Goal: Check status: Check status

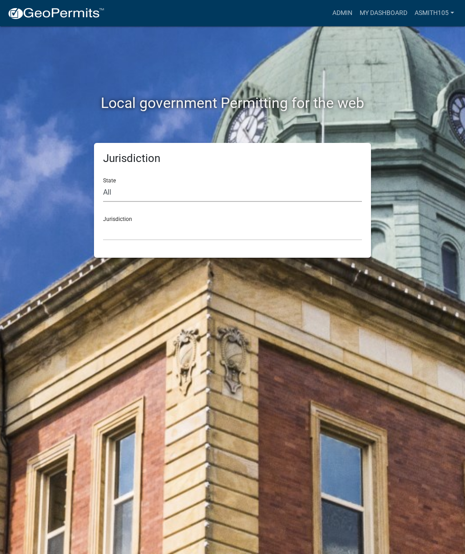
click at [163, 186] on select "All [US_STATE] [US_STATE] [US_STATE] [US_STATE] [US_STATE] [US_STATE] [US_STATE…" at bounding box center [232, 192] width 259 height 19
select select "[US_STATE]"
click at [158, 230] on select "[GEOGRAPHIC_DATA], [US_STATE][PERSON_NAME][GEOGRAPHIC_DATA], [US_STATE][PERSON_…" at bounding box center [232, 231] width 259 height 19
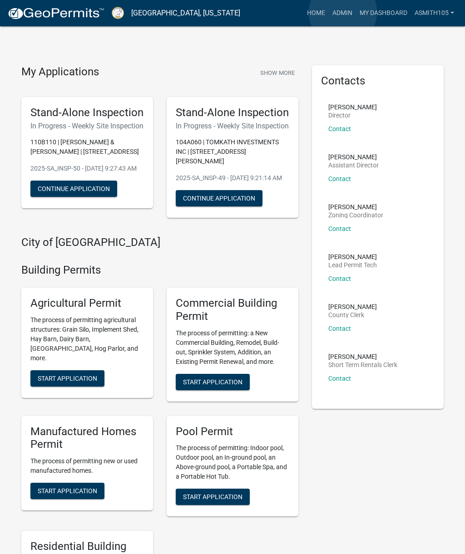
click at [343, 13] on link "Admin" at bounding box center [342, 13] width 27 height 17
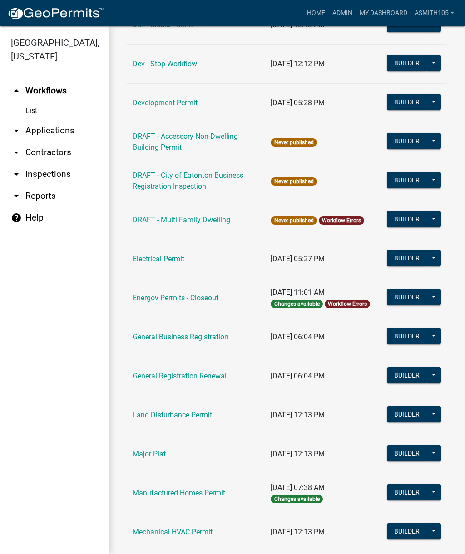
scroll to position [346, 0]
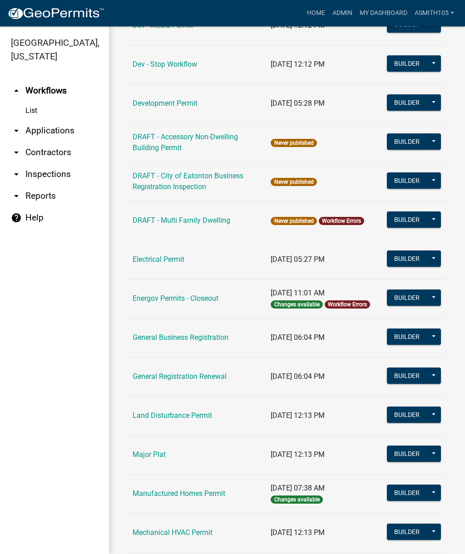
click at [165, 416] on link "Land Disturbance Permit" at bounding box center [171, 415] width 79 height 9
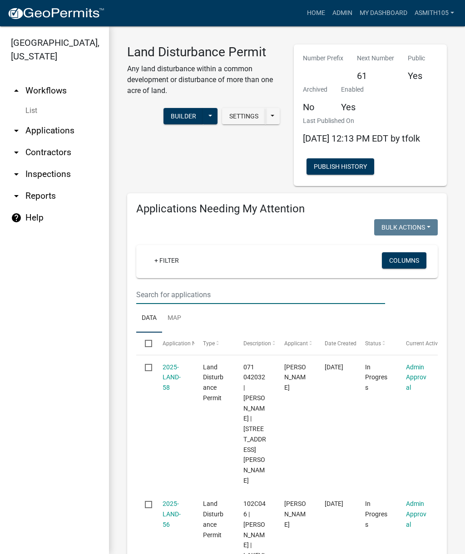
click at [216, 304] on input "text" at bounding box center [260, 294] width 249 height 19
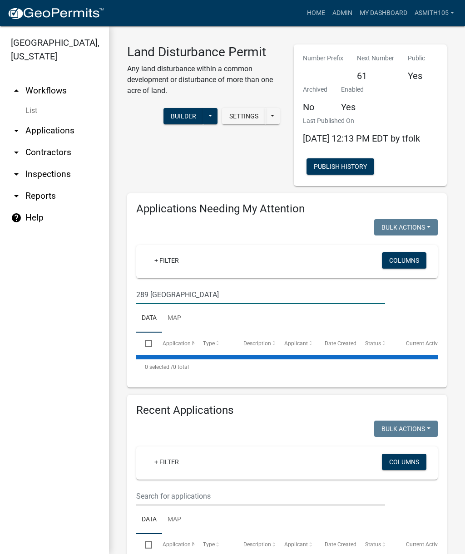
type input "289 [GEOGRAPHIC_DATA]"
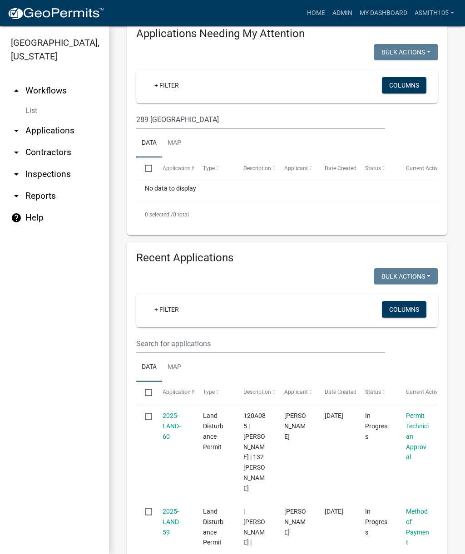
scroll to position [185, 0]
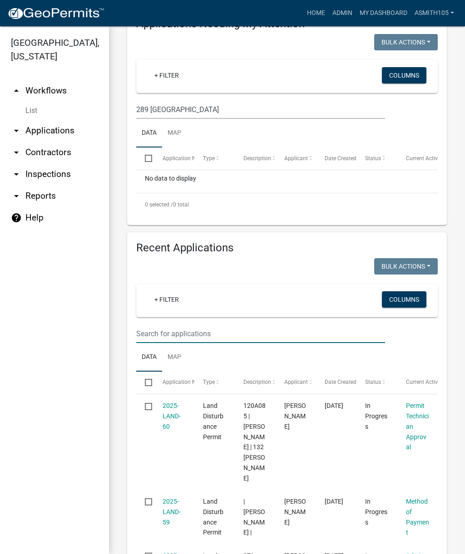
click at [214, 343] on input "text" at bounding box center [260, 333] width 249 height 19
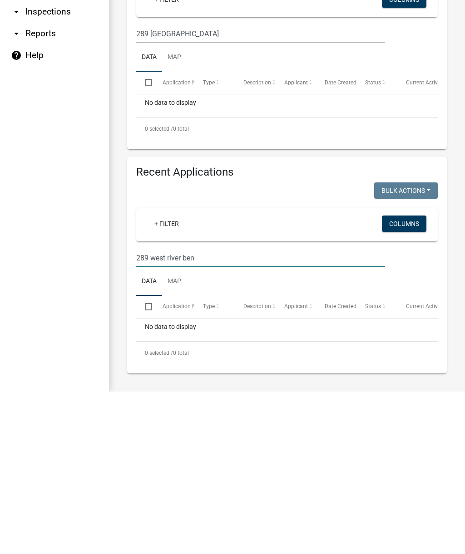
scroll to position [86, 0]
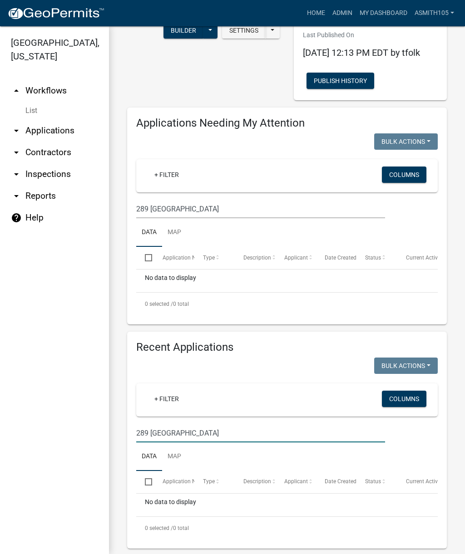
click at [268, 441] on input "289 [GEOGRAPHIC_DATA]" at bounding box center [260, 433] width 249 height 19
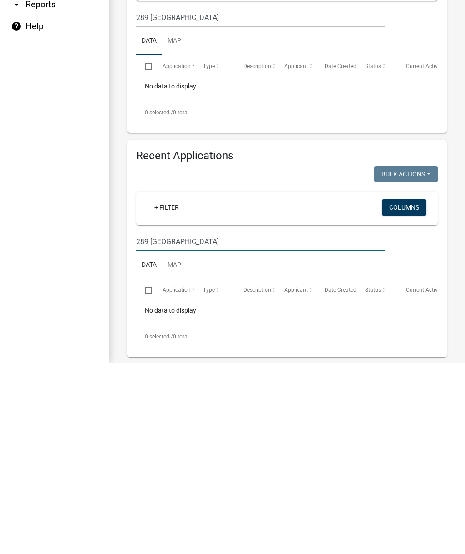
type input "289 [GEOGRAPHIC_DATA]"
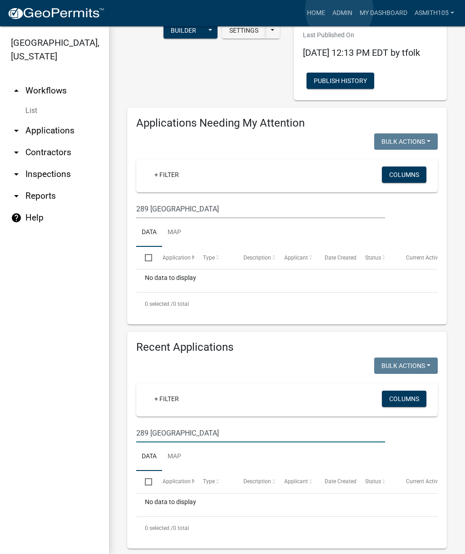
click at [339, 10] on link "Admin" at bounding box center [342, 13] width 27 height 17
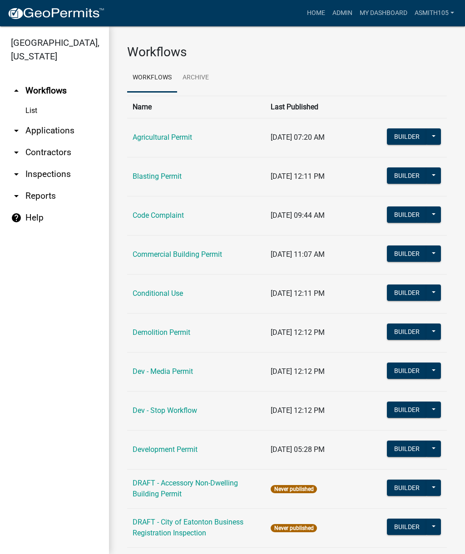
click at [49, 173] on link "arrow_drop_down Inspections" at bounding box center [54, 174] width 109 height 22
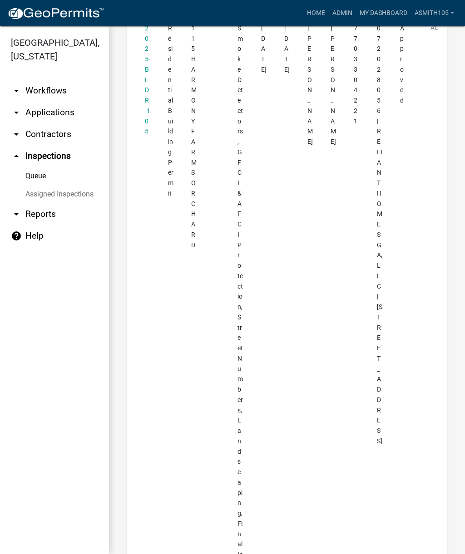
scroll to position [5343, 0]
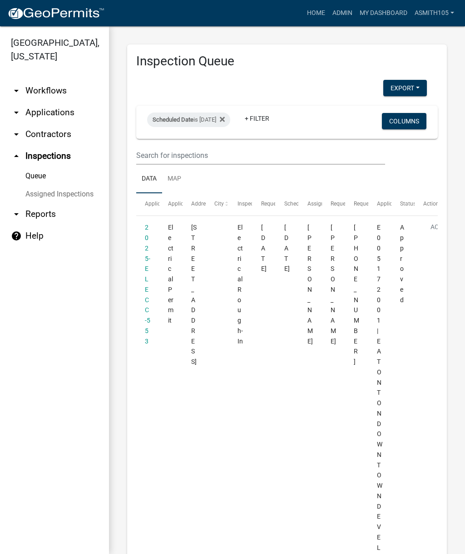
click at [216, 119] on div "Scheduled Date is 10/09/2025" at bounding box center [188, 120] width 83 height 15
click at [208, 148] on input "2025-10-09" at bounding box center [204, 153] width 64 height 19
type input "2025-10-08"
click at [209, 182] on button "Done" at bounding box center [204, 180] width 64 height 16
click at [215, 121] on div "Scheduled Date is 10/08/2025" at bounding box center [188, 120] width 83 height 15
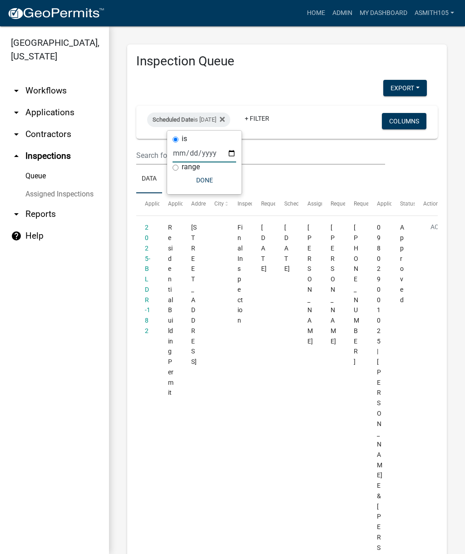
click at [204, 148] on input "2025-10-08" at bounding box center [204, 153] width 64 height 19
type input "2025-10-07"
click at [201, 181] on button "Done" at bounding box center [204, 180] width 64 height 16
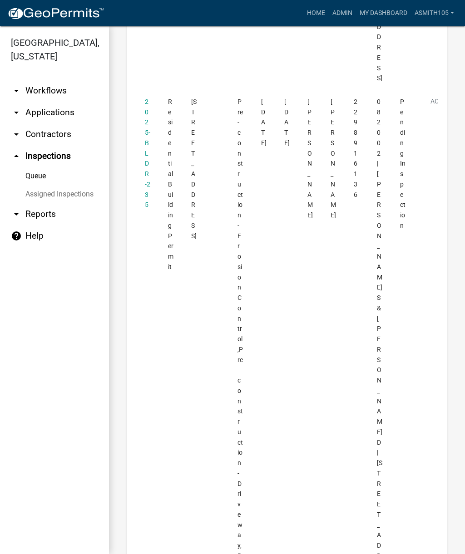
scroll to position [687, 0]
click at [147, 169] on link "2025-BLDR-235" at bounding box center [147, 153] width 5 height 111
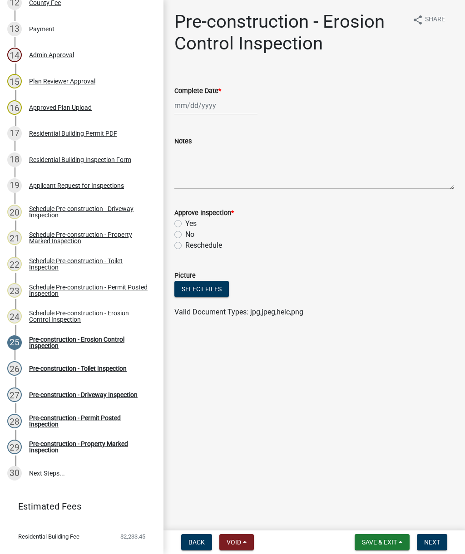
scroll to position [443, 0]
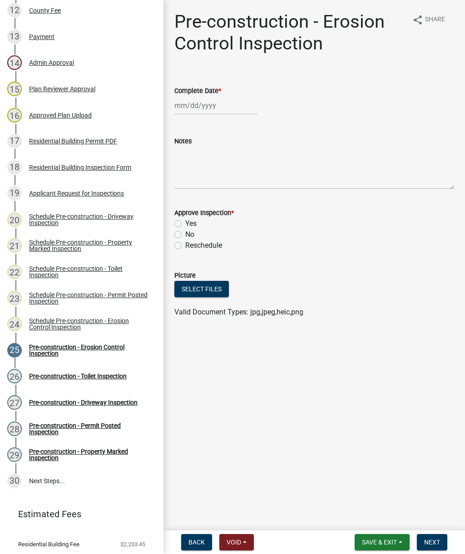
click at [86, 298] on div "Schedule Pre-construction - Permit Posted Inspection" at bounding box center [89, 298] width 120 height 13
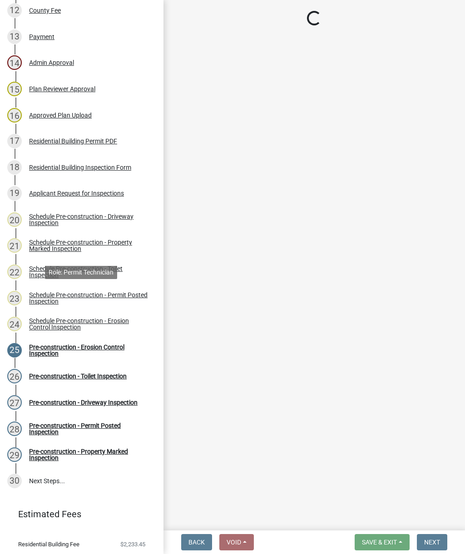
select select "07642ab0-564c-47bb-824b-0ccf2da83593"
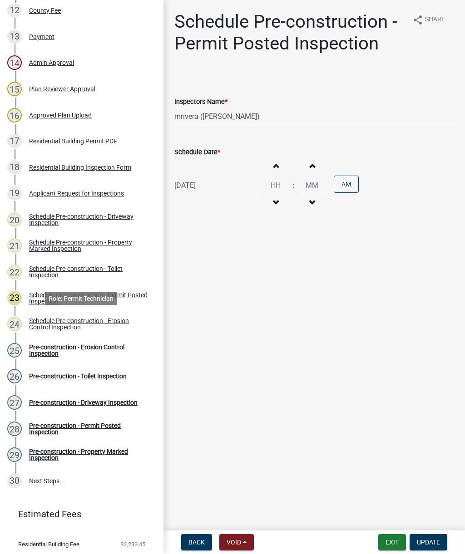
click at [77, 324] on div "Schedule Pre-construction - Erosion Control Inspection" at bounding box center [89, 324] width 120 height 13
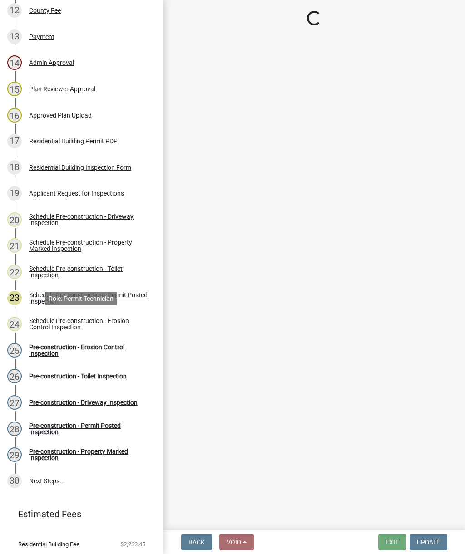
select select "07642ab0-564c-47bb-824b-0ccf2da83593"
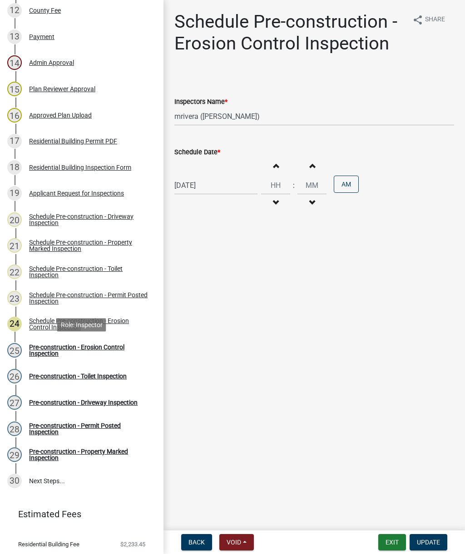
click at [82, 351] on div "Pre-construction - Erosion Control Inspection" at bounding box center [89, 350] width 120 height 13
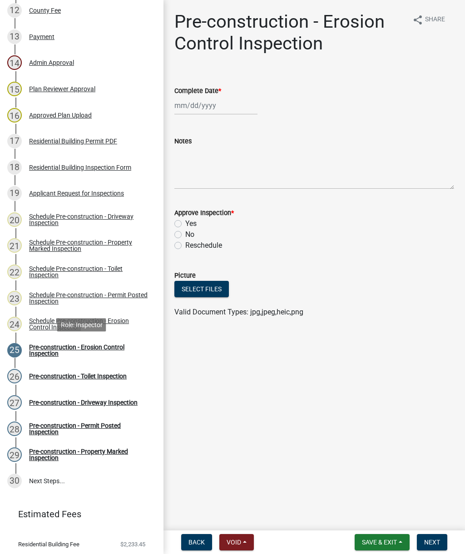
click at [83, 379] on div "Pre-construction - Toilet Inspection" at bounding box center [78, 376] width 98 height 6
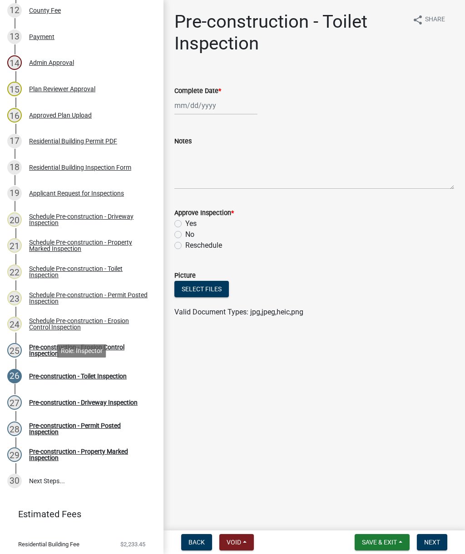
click at [76, 403] on div "Pre-construction - Driveway Inspection" at bounding box center [83, 402] width 108 height 6
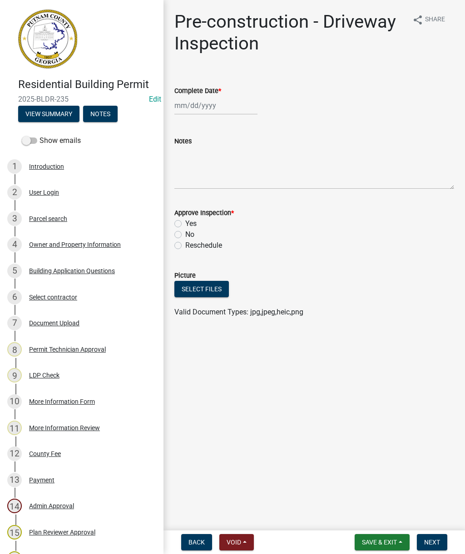
scroll to position [0, 0]
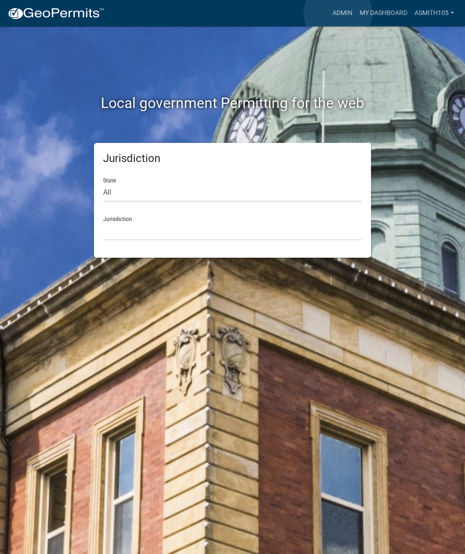
click at [338, 14] on link "Admin" at bounding box center [342, 13] width 27 height 17
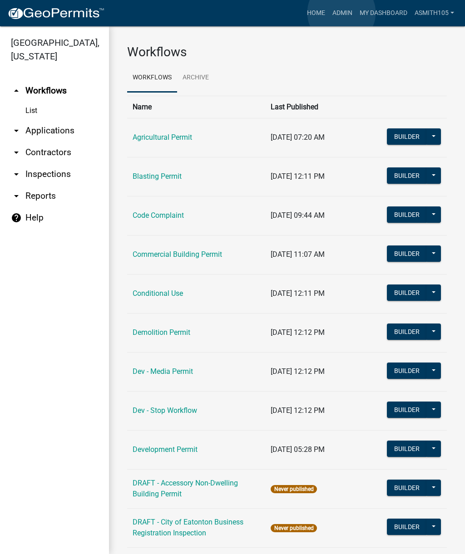
click at [342, 13] on link "Admin" at bounding box center [342, 13] width 27 height 17
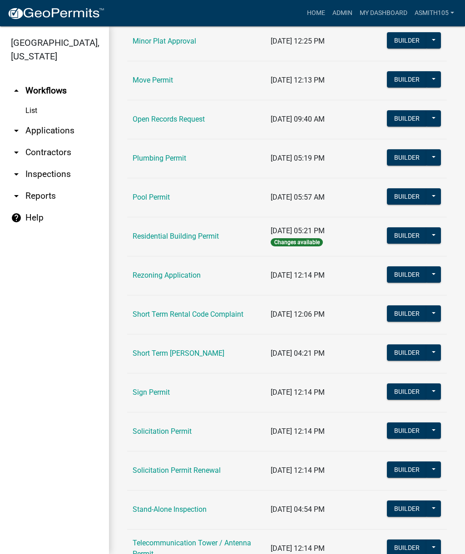
scroll to position [915, 0]
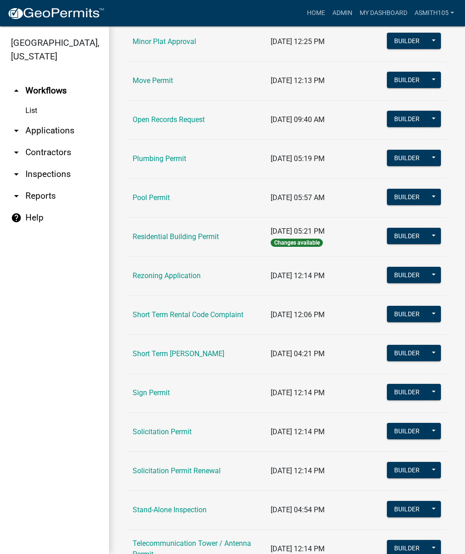
click at [168, 237] on link "Residential Building Permit" at bounding box center [175, 236] width 86 height 9
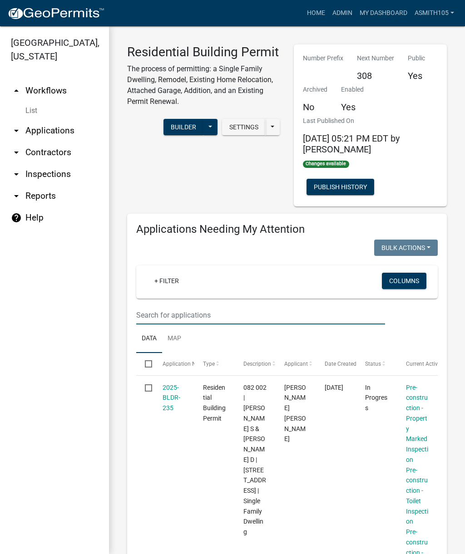
click at [195, 311] on input "text" at bounding box center [260, 315] width 249 height 19
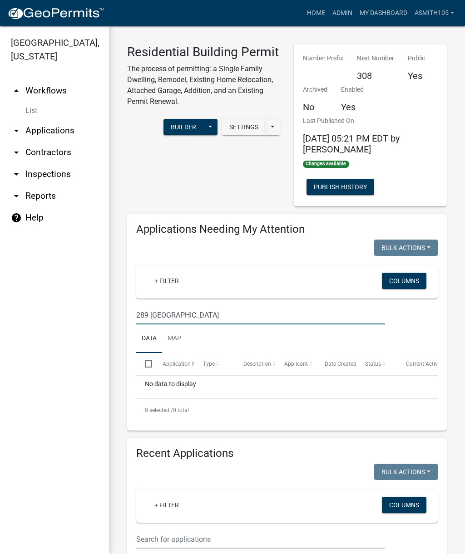
click at [237, 315] on input "289 [GEOGRAPHIC_DATA]" at bounding box center [260, 315] width 249 height 19
type input "289 River bend"
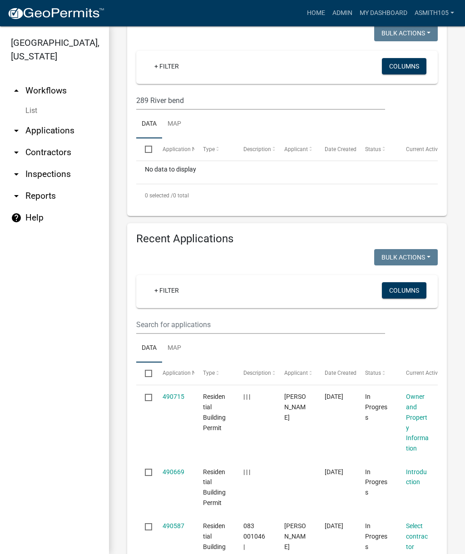
scroll to position [217, 0]
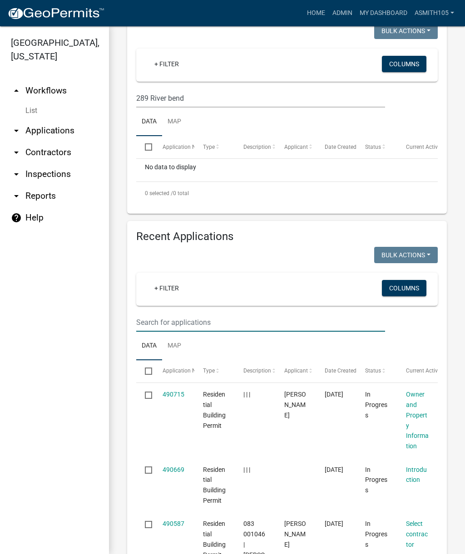
click at [214, 321] on input "text" at bounding box center [260, 322] width 249 height 19
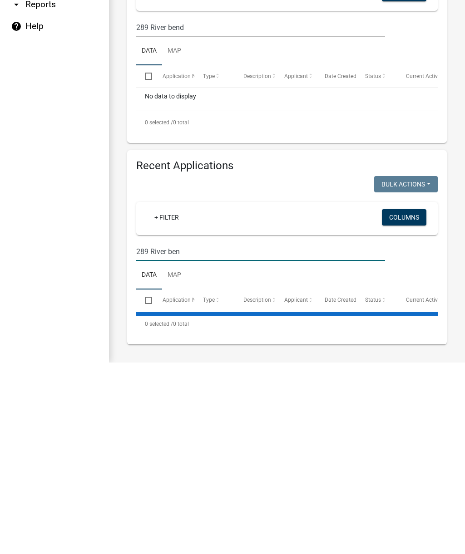
scroll to position [95, 0]
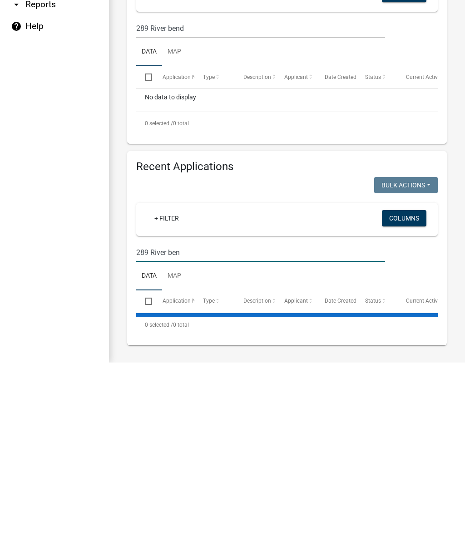
type input "289 River bend"
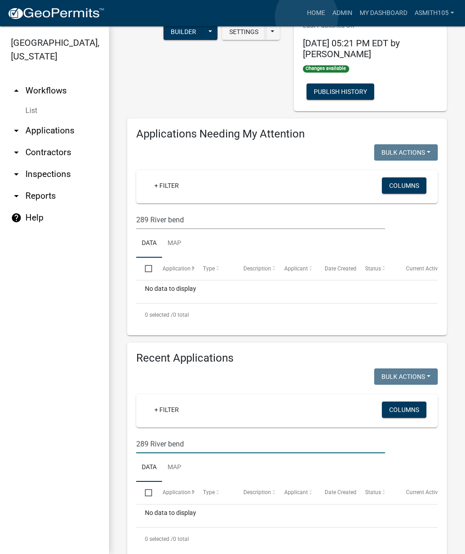
click at [306, 17] on link "Home" at bounding box center [315, 13] width 25 height 17
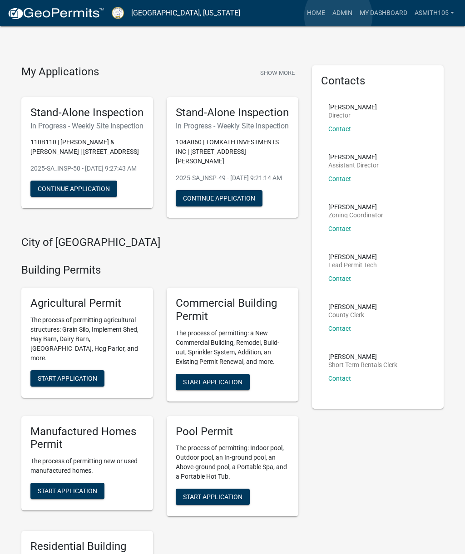
click at [338, 16] on link "Admin" at bounding box center [342, 13] width 27 height 17
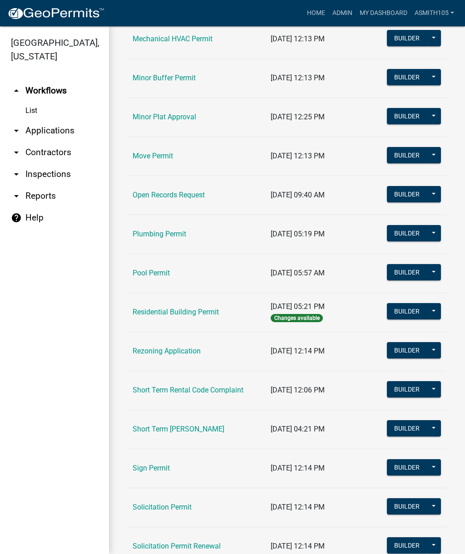
scroll to position [833, 0]
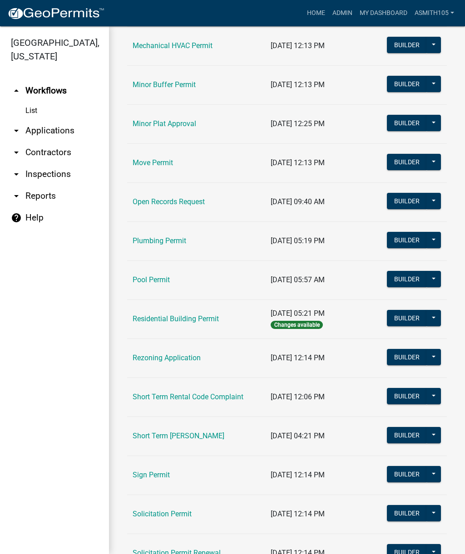
click at [173, 319] on link "Residential Building Permit" at bounding box center [175, 318] width 86 height 9
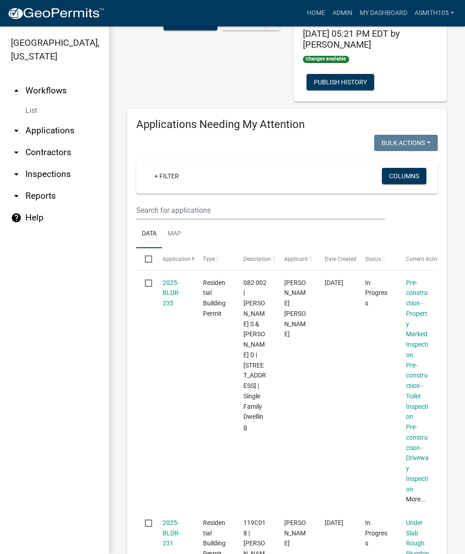
scroll to position [105, 0]
click at [173, 293] on link "2025-BLDR-235" at bounding box center [171, 293] width 18 height 28
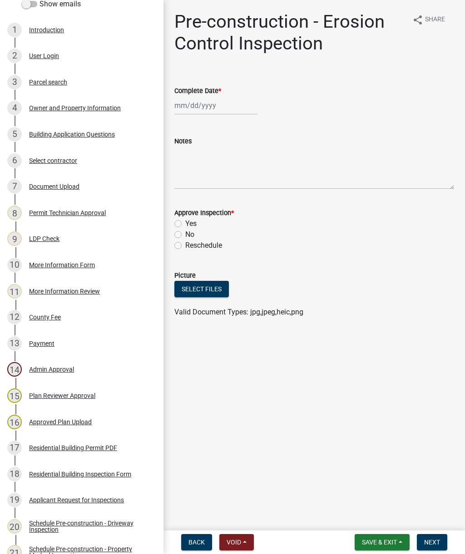
scroll to position [142, 0]
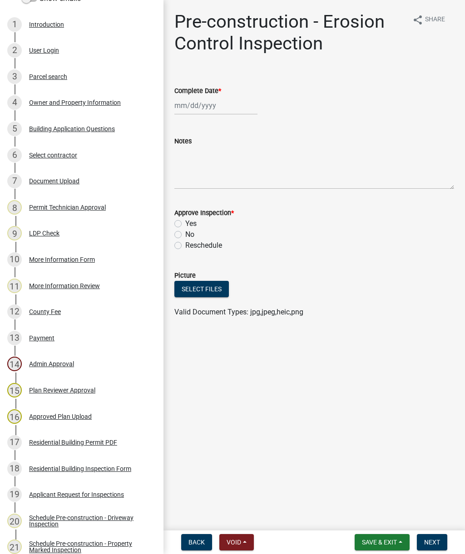
click at [55, 368] on div "14 Admin Approval" at bounding box center [78, 364] width 142 height 15
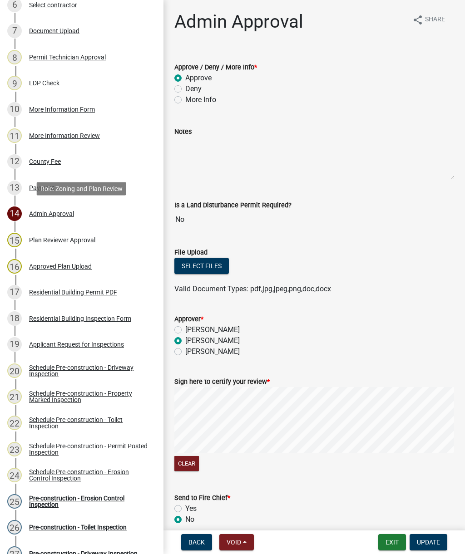
scroll to position [293, 0]
click at [64, 369] on div "Schedule Pre-construction - Driveway Inspection" at bounding box center [89, 370] width 120 height 13
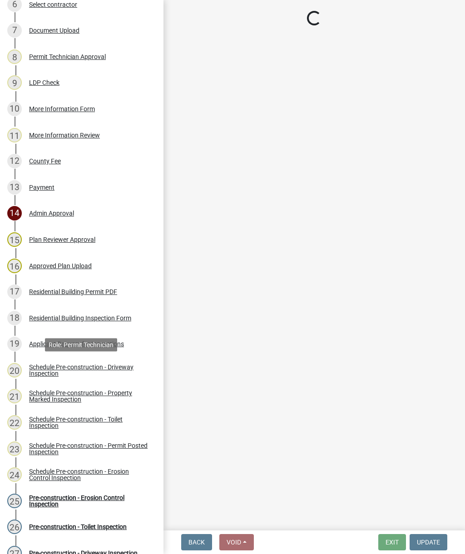
select select "07642ab0-564c-47bb-824b-0ccf2da83593"
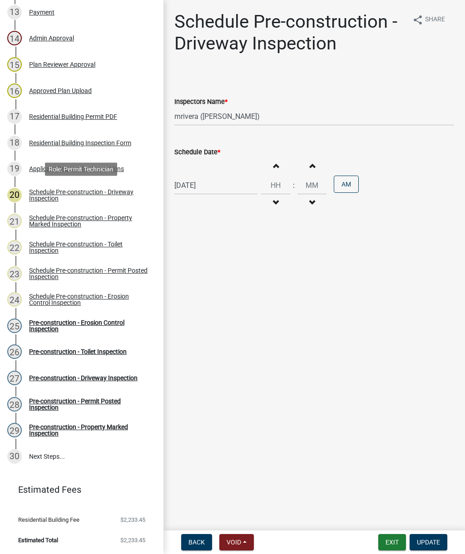
scroll to position [467, 0]
click at [75, 322] on div "Pre-construction - Erosion Control Inspection" at bounding box center [89, 326] width 120 height 13
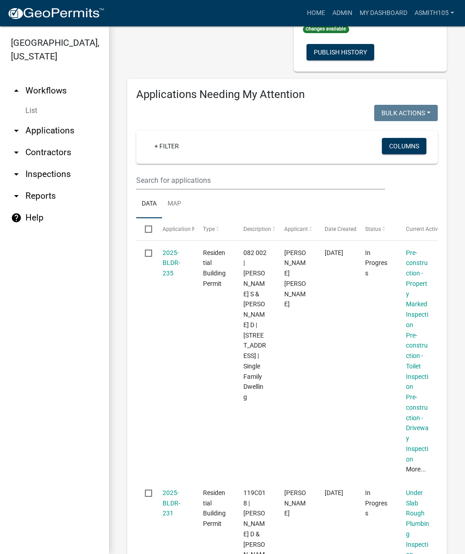
scroll to position [135, 0]
click at [415, 465] on link "More..." at bounding box center [416, 468] width 20 height 7
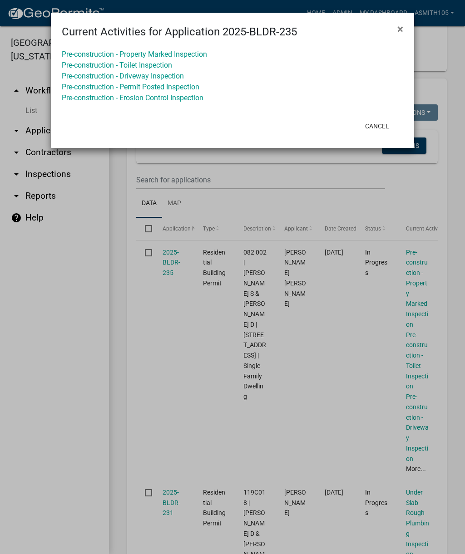
click at [380, 124] on button "Cancel" at bounding box center [377, 126] width 39 height 16
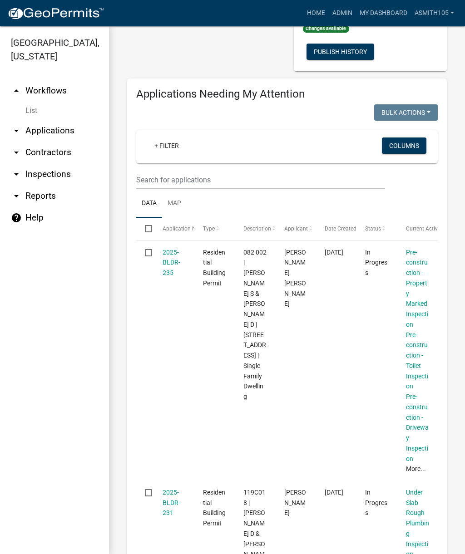
click at [174, 261] on link "2025-BLDR-235" at bounding box center [171, 263] width 18 height 28
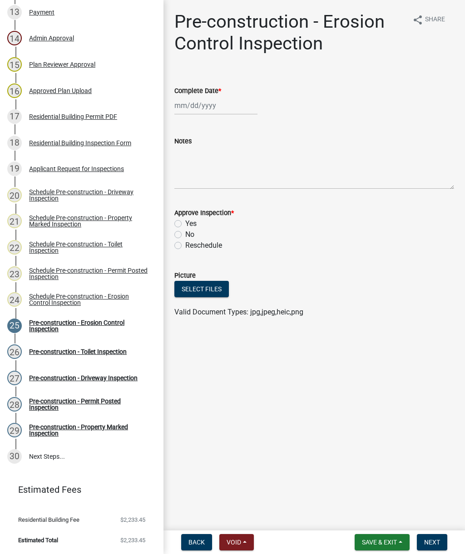
scroll to position [467, 0]
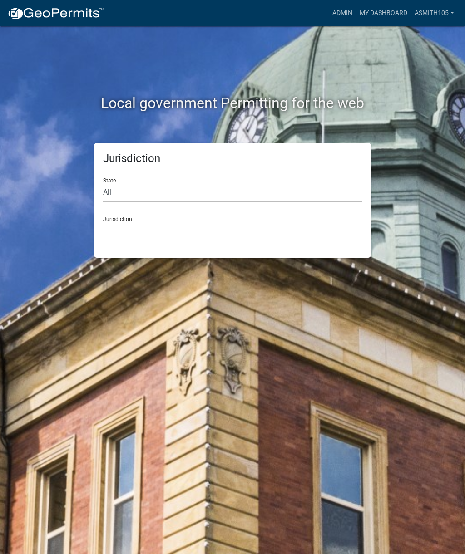
click at [149, 192] on select "All [US_STATE] [US_STATE] [US_STATE] [US_STATE] [US_STATE] [US_STATE] [US_STATE…" at bounding box center [232, 192] width 259 height 19
select select "[US_STATE]"
click at [221, 222] on select "[GEOGRAPHIC_DATA], [US_STATE][PERSON_NAME][GEOGRAPHIC_DATA], [US_STATE][PERSON_…" at bounding box center [232, 231] width 259 height 19
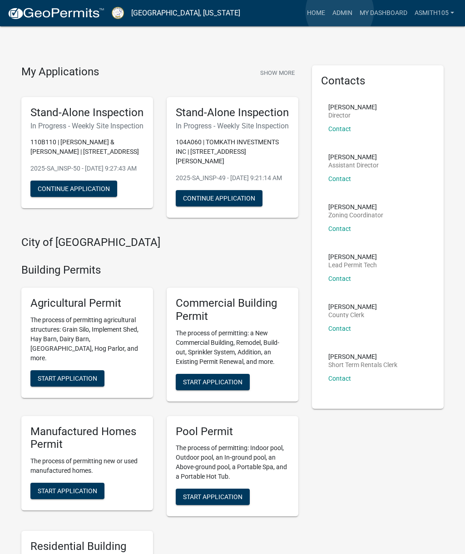
click at [339, 11] on link "Admin" at bounding box center [342, 13] width 27 height 17
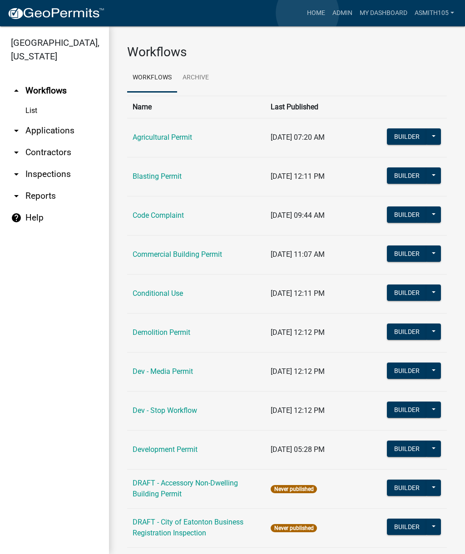
click at [307, 13] on link "Home" at bounding box center [315, 13] width 25 height 17
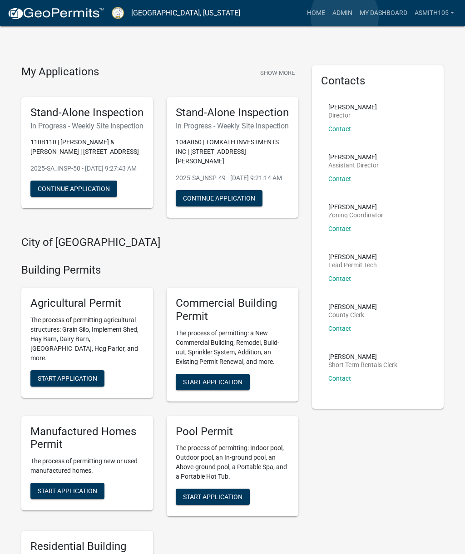
click at [344, 16] on link "Admin" at bounding box center [342, 13] width 27 height 17
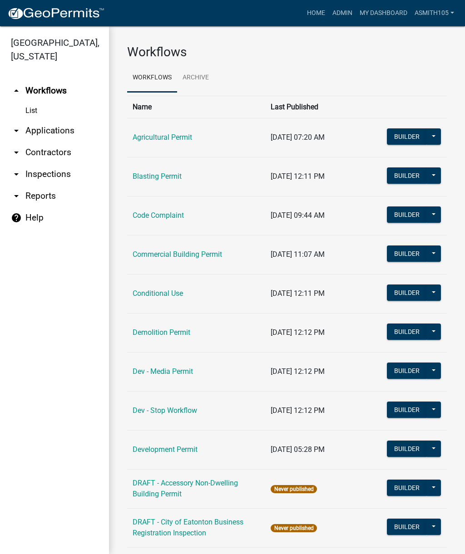
click at [49, 178] on link "arrow_drop_down Inspections" at bounding box center [54, 174] width 109 height 22
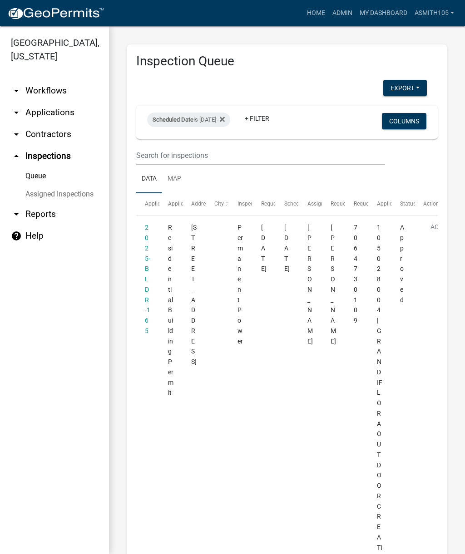
click at [337, 16] on link "Admin" at bounding box center [342, 13] width 27 height 17
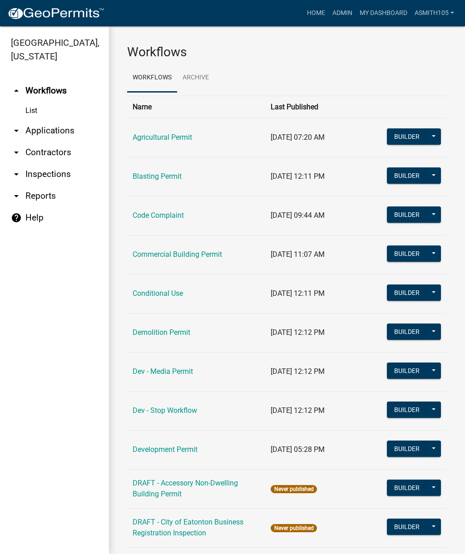
click at [163, 216] on link "Code Complaint" at bounding box center [157, 215] width 51 height 9
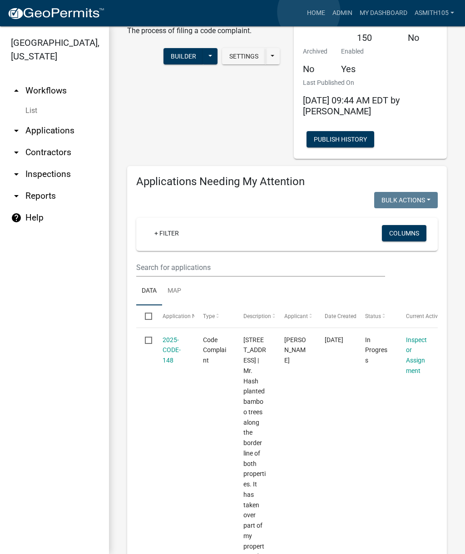
click at [309, 12] on link "Home" at bounding box center [315, 13] width 25 height 17
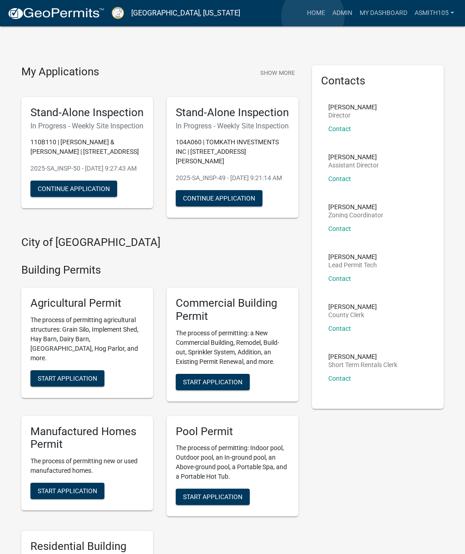
click at [313, 16] on link "Home" at bounding box center [315, 13] width 25 height 17
click at [338, 16] on link "Admin" at bounding box center [342, 13] width 27 height 17
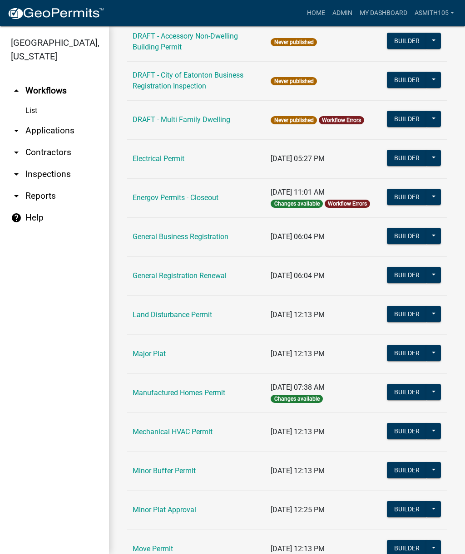
scroll to position [446, 0]
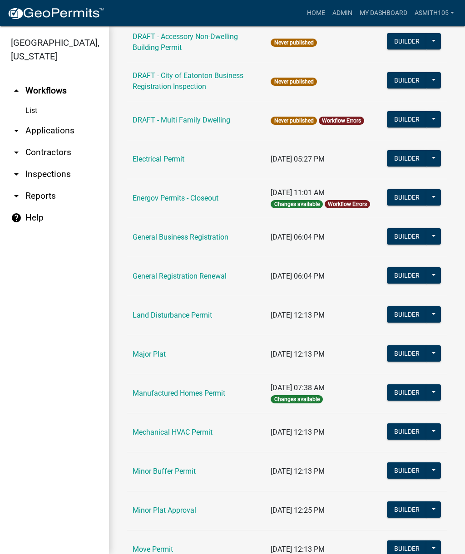
click at [58, 129] on link "arrow_drop_down Applications" at bounding box center [54, 131] width 109 height 22
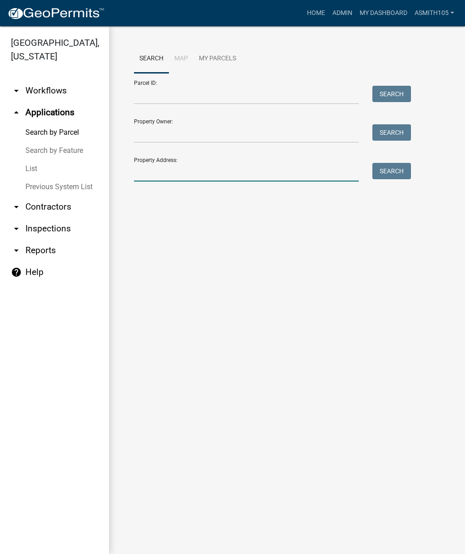
click at [195, 164] on input "Property Address:" at bounding box center [246, 172] width 225 height 19
click at [394, 168] on button "Search" at bounding box center [391, 171] width 39 height 16
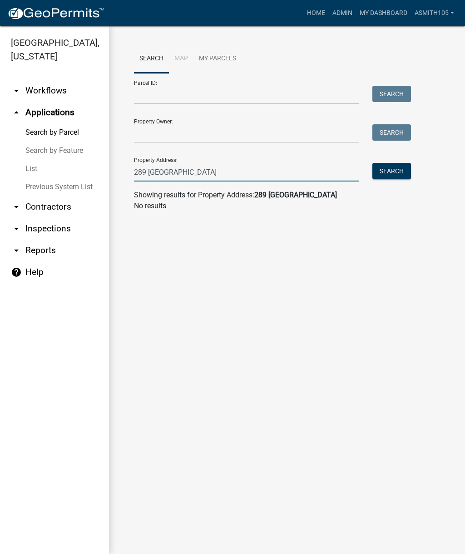
click at [218, 176] on input "289 west river bend" at bounding box center [246, 172] width 225 height 19
type input "289 east River bend"
click at [394, 172] on button "Search" at bounding box center [391, 171] width 39 height 16
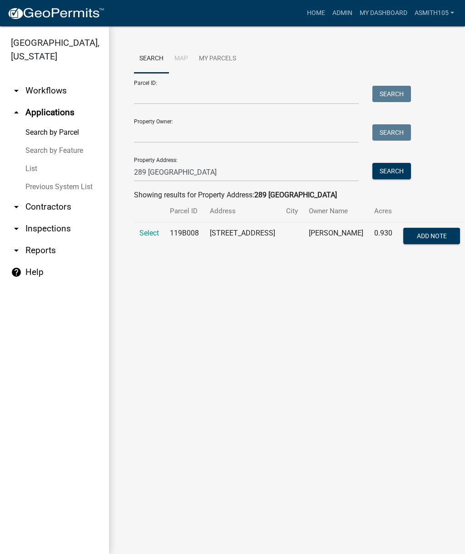
click at [143, 235] on span "Select" at bounding box center [149, 233] width 20 height 9
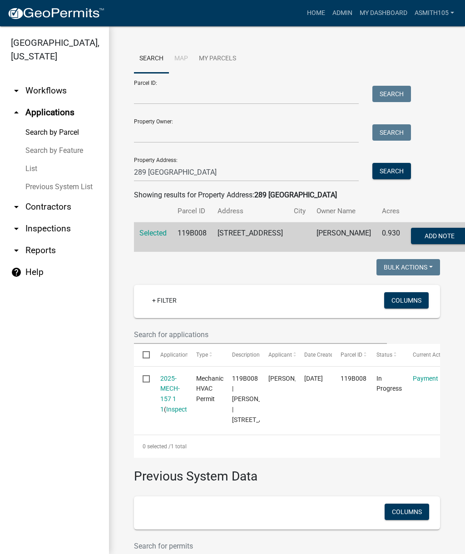
click at [165, 401] on link "2025-MECH-157 1 1" at bounding box center [170, 394] width 20 height 38
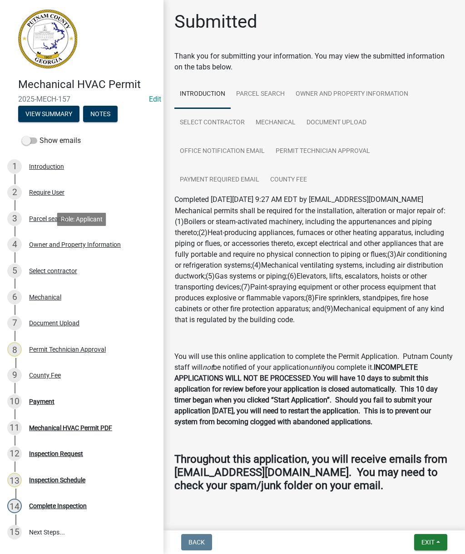
click at [81, 244] on div "Owner and Property Information" at bounding box center [75, 244] width 92 height 6
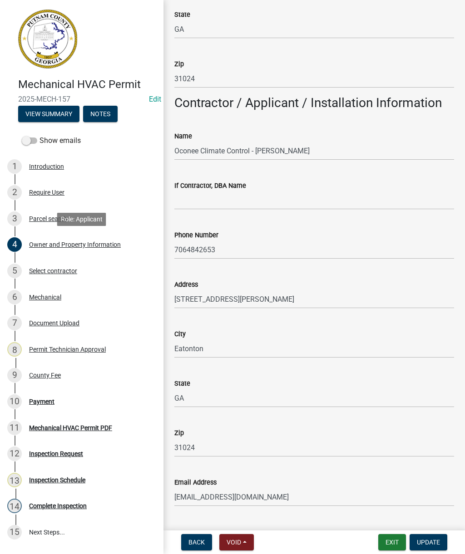
scroll to position [719, 0]
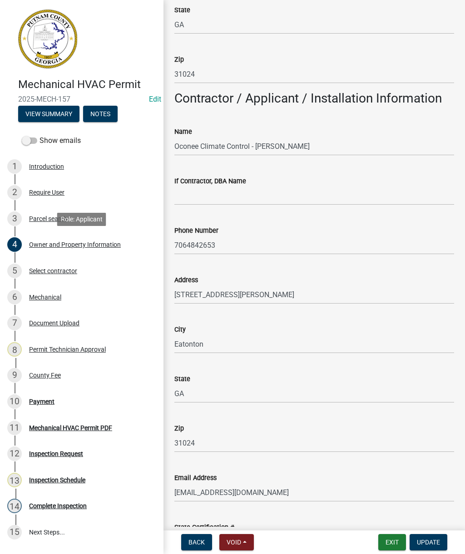
click at [57, 323] on div "Document Upload" at bounding box center [54, 323] width 50 height 6
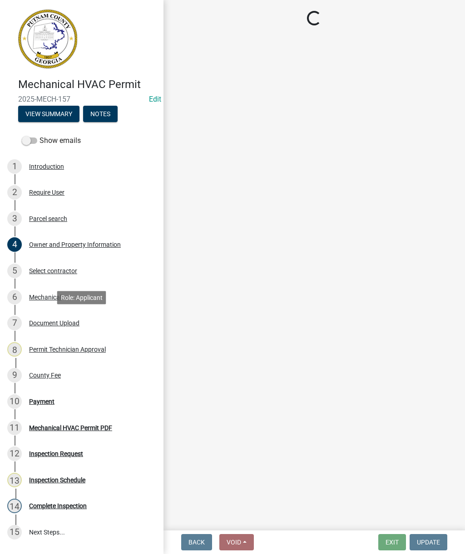
scroll to position [0, 0]
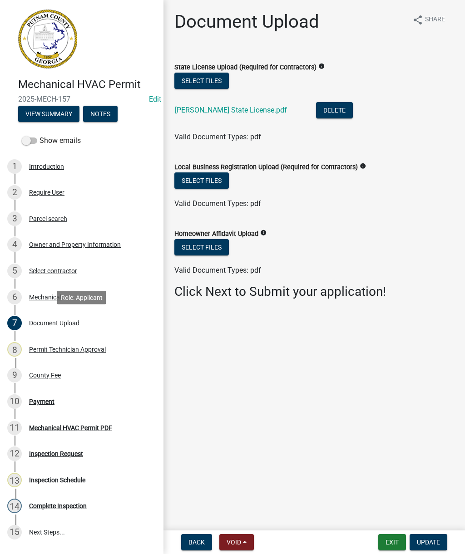
click at [209, 112] on link "Scott State License.pdf" at bounding box center [231, 110] width 112 height 9
click at [59, 324] on div "Document Upload" at bounding box center [54, 323] width 50 height 6
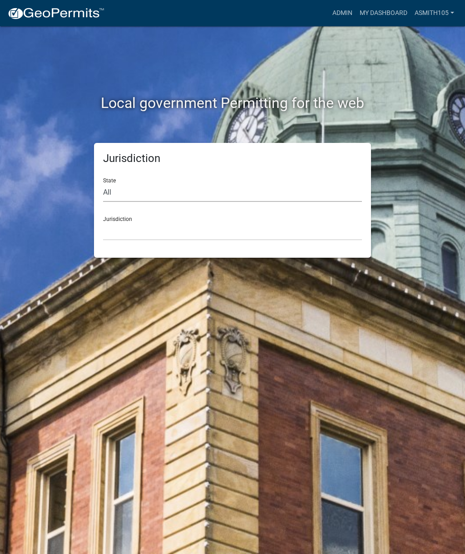
click at [159, 194] on select "All [US_STATE] [US_STATE] [US_STATE] [US_STATE] [US_STATE] [US_STATE] [US_STATE…" at bounding box center [232, 192] width 259 height 19
select select "[US_STATE]"
click at [189, 231] on select "[GEOGRAPHIC_DATA], [US_STATE][PERSON_NAME][GEOGRAPHIC_DATA], [US_STATE][PERSON_…" at bounding box center [232, 231] width 259 height 19
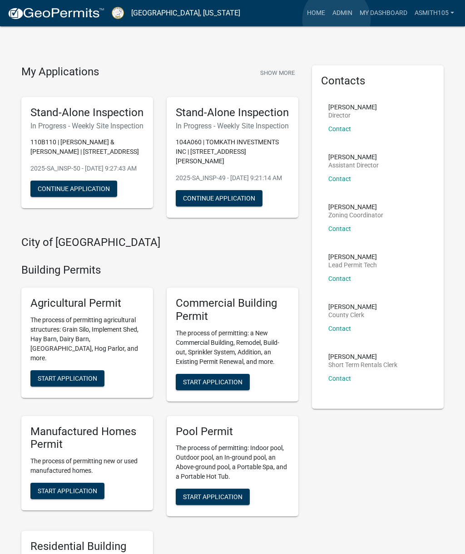
click at [337, 20] on link "Admin" at bounding box center [342, 13] width 27 height 17
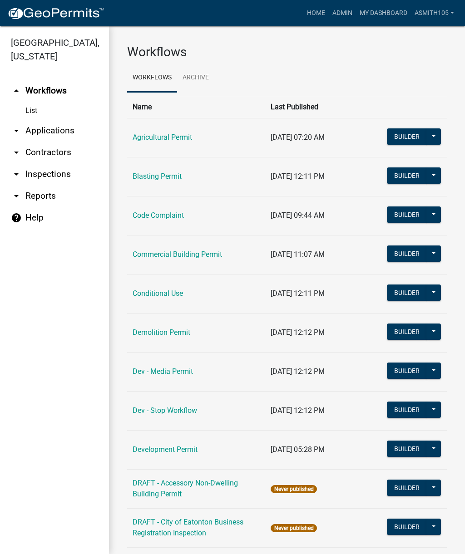
click at [54, 132] on link "arrow_drop_down Applications" at bounding box center [54, 131] width 109 height 22
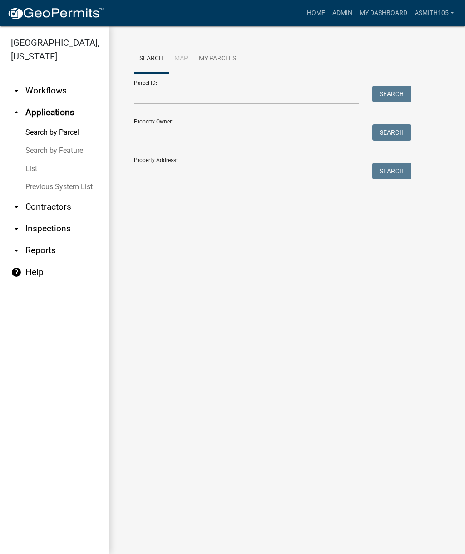
click at [191, 171] on input "Property Address:" at bounding box center [246, 172] width 225 height 19
click at [390, 175] on button "Search" at bounding box center [391, 171] width 39 height 16
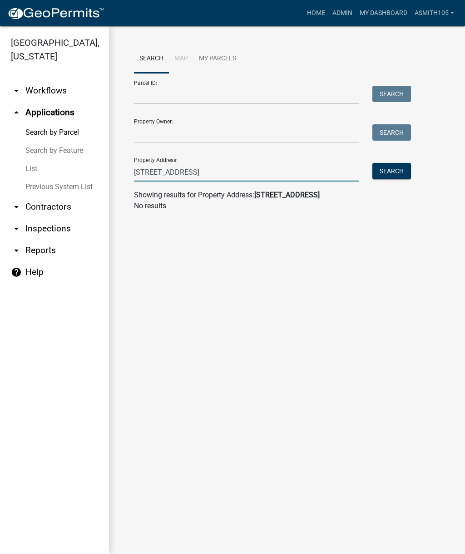
click at [148, 173] on input "289 West River Bend Drive" at bounding box center [246, 172] width 225 height 19
click at [164, 173] on input "289 West River Bend Drive" at bounding box center [246, 172] width 225 height 19
click at [392, 174] on button "Search" at bounding box center [391, 171] width 39 height 16
click at [232, 174] on input "289 W River Bend Drive" at bounding box center [246, 172] width 225 height 19
click at [245, 175] on input "289 W River Bend Drive" at bounding box center [246, 172] width 225 height 19
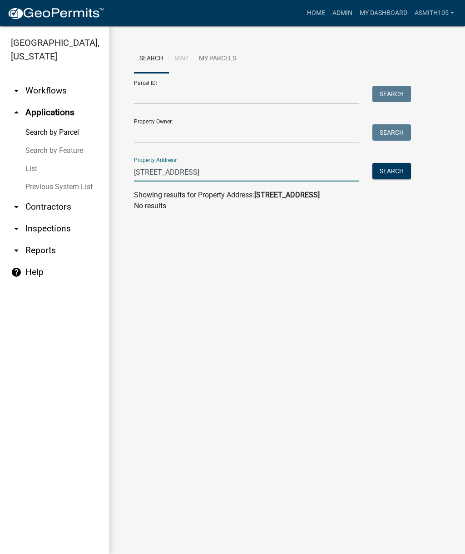
click at [390, 177] on button "Search" at bounding box center [391, 171] width 39 height 16
click at [246, 173] on input "289 W. River Bend Drive" at bounding box center [246, 172] width 225 height 19
type input "28"
click at [312, 18] on link "Home" at bounding box center [315, 13] width 25 height 17
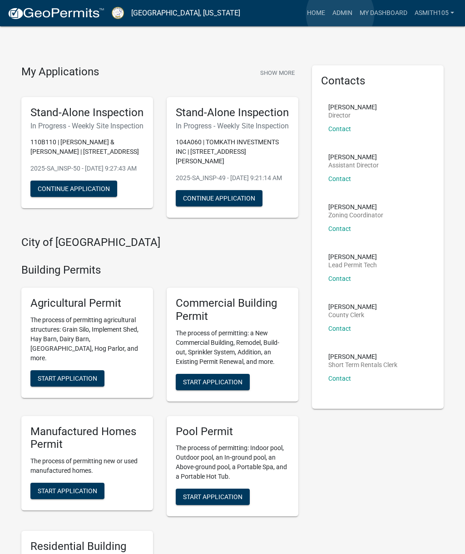
click at [340, 15] on link "Admin" at bounding box center [342, 13] width 27 height 17
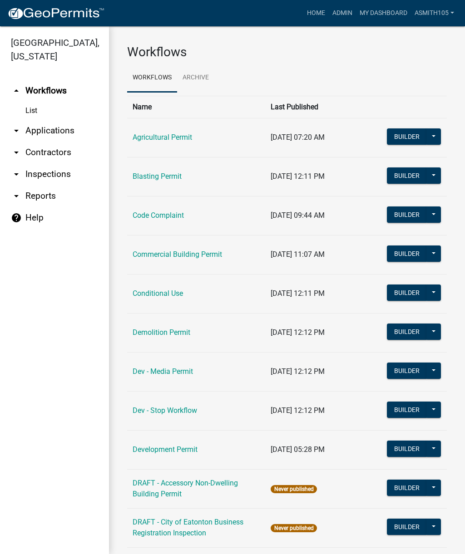
click at [54, 132] on link "arrow_drop_down Applications" at bounding box center [54, 131] width 109 height 22
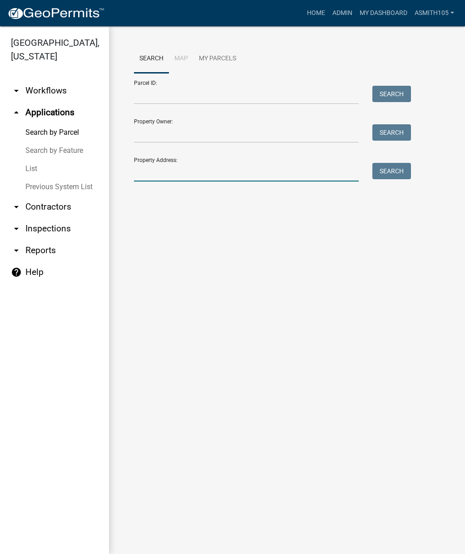
click at [198, 167] on input "Property Address:" at bounding box center [246, 172] width 225 height 19
click at [384, 178] on button "Search" at bounding box center [391, 171] width 39 height 16
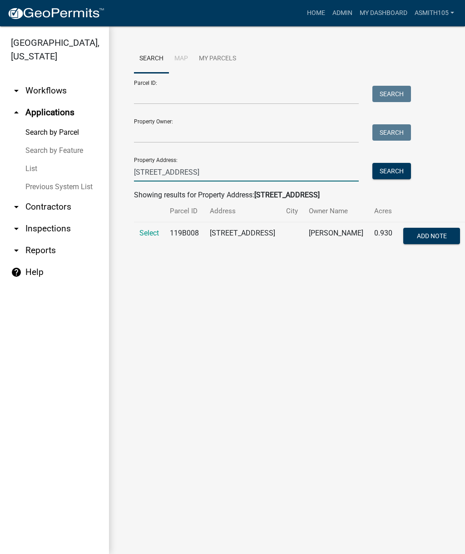
click at [150, 172] on input "289 River Bend Drive" at bounding box center [246, 172] width 225 height 19
click at [392, 172] on button "Search" at bounding box center [391, 171] width 39 height 16
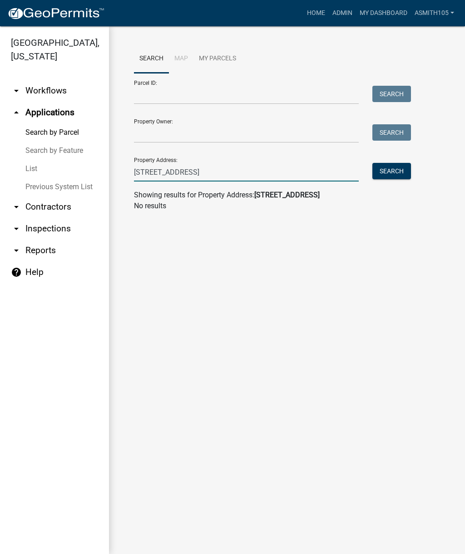
click at [240, 170] on input "289 West River Bend Drive" at bounding box center [246, 172] width 225 height 19
type input "289"
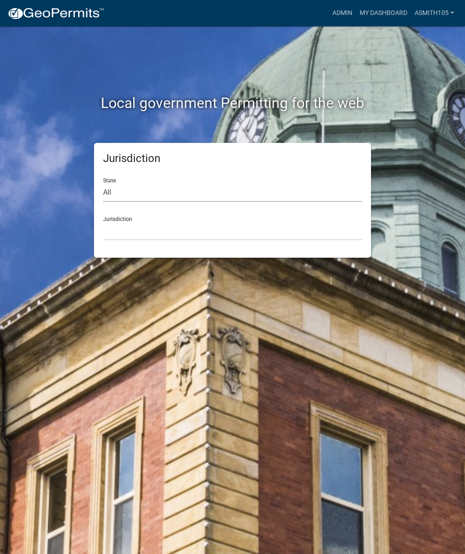
click at [171, 185] on select "All [US_STATE] [US_STATE] [US_STATE] [US_STATE] [US_STATE] [US_STATE] [US_STATE…" at bounding box center [232, 192] width 259 height 19
select select "[US_STATE]"
click at [189, 228] on select "[GEOGRAPHIC_DATA], [US_STATE][PERSON_NAME][GEOGRAPHIC_DATA], [US_STATE][PERSON_…" at bounding box center [232, 231] width 259 height 19
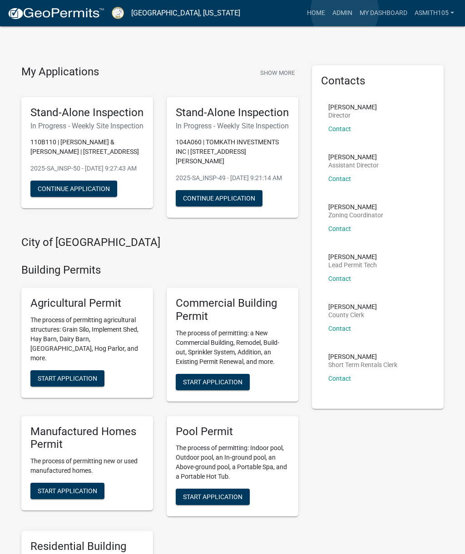
click at [344, 11] on link "Admin" at bounding box center [342, 13] width 27 height 17
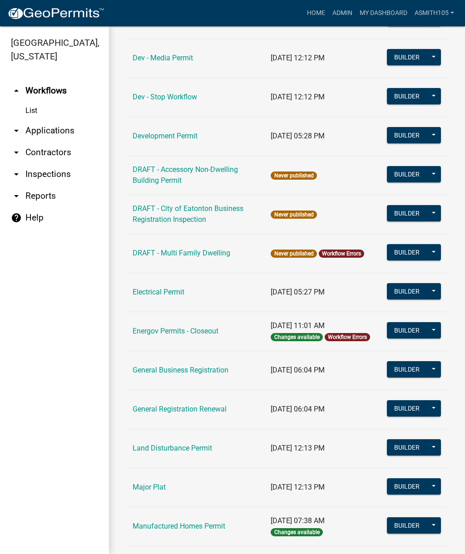
scroll to position [312, 0]
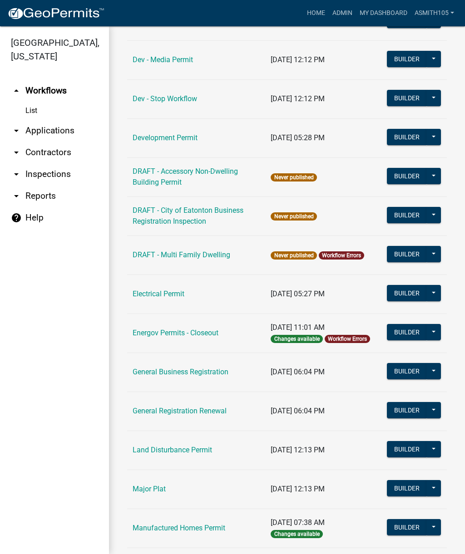
click at [181, 293] on link "Electrical Permit" at bounding box center [158, 293] width 52 height 9
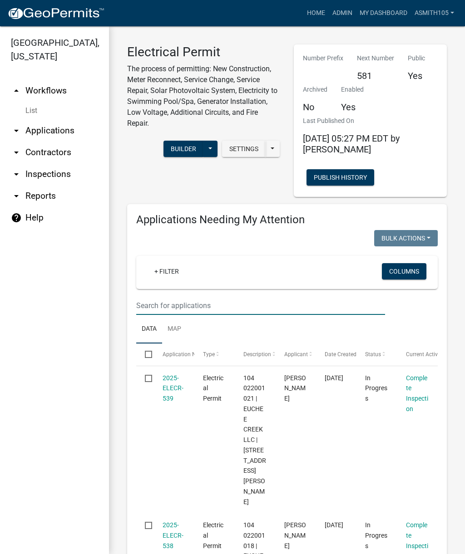
click at [232, 302] on input "text" at bounding box center [260, 305] width 249 height 19
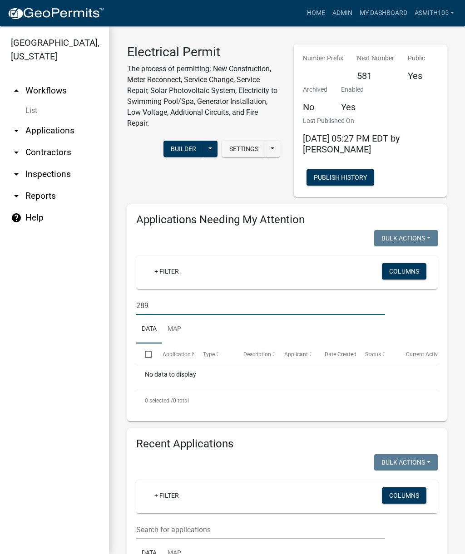
type input "289"
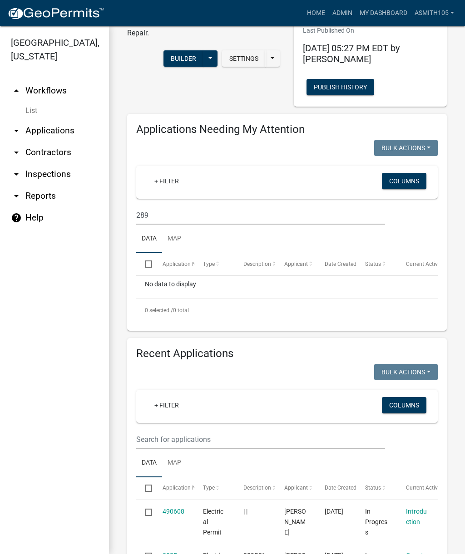
scroll to position [98, 0]
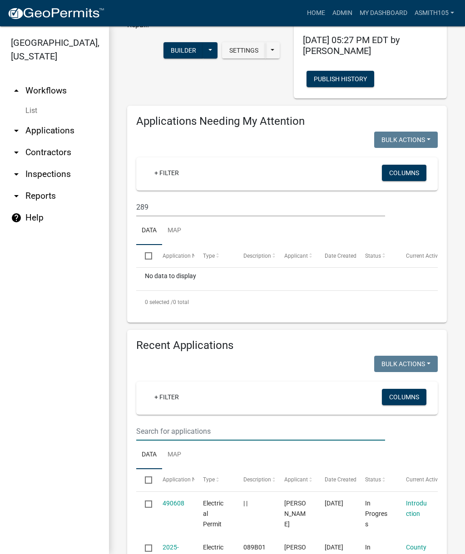
click at [216, 427] on input "text" at bounding box center [260, 431] width 249 height 19
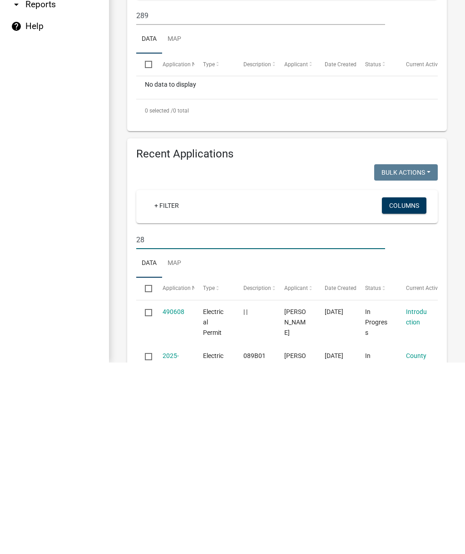
type input "289"
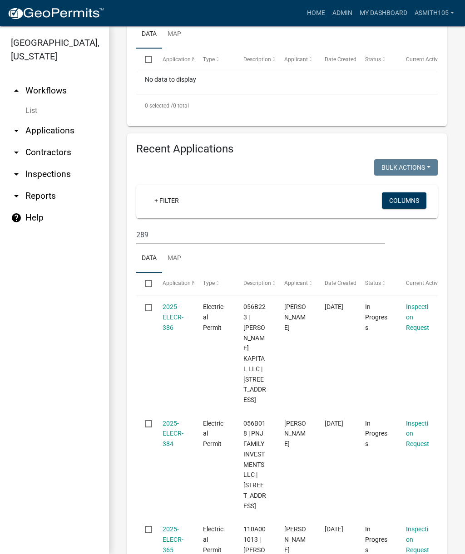
scroll to position [300, 0]
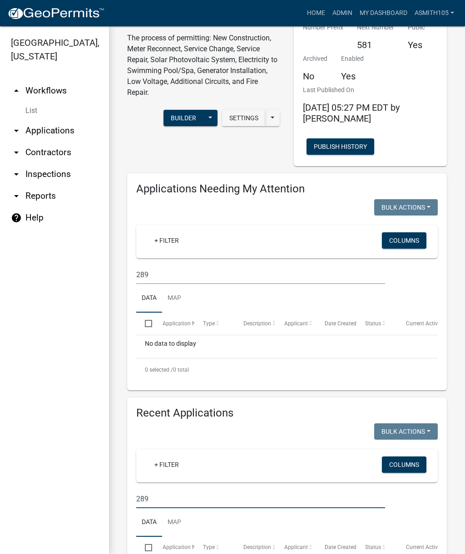
click at [54, 135] on link "arrow_drop_down Applications" at bounding box center [54, 131] width 109 height 22
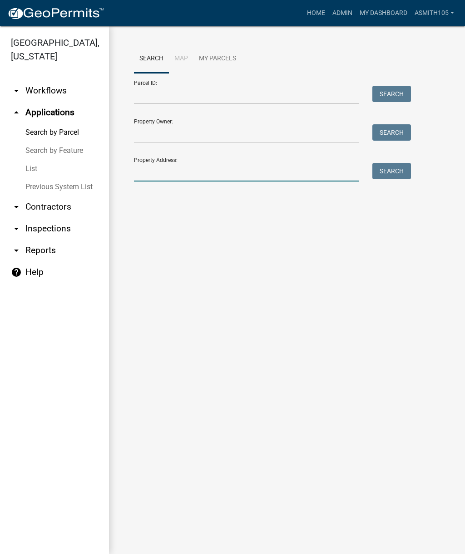
click at [206, 174] on input "Property Address:" at bounding box center [246, 172] width 225 height 19
click at [394, 171] on button "Search" at bounding box center [391, 171] width 39 height 16
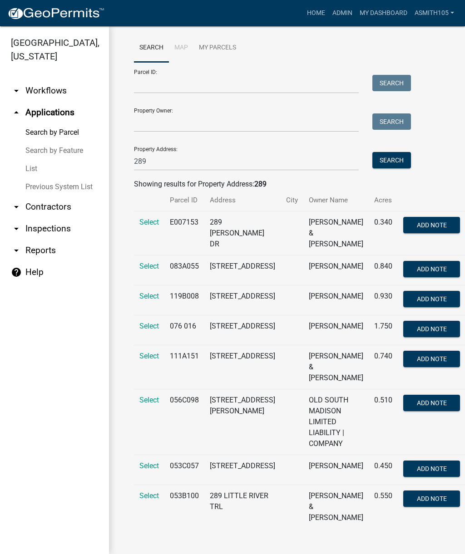
scroll to position [19, 0]
click at [172, 152] on input "289" at bounding box center [246, 161] width 225 height 19
click at [394, 153] on button "Search" at bounding box center [391, 160] width 39 height 16
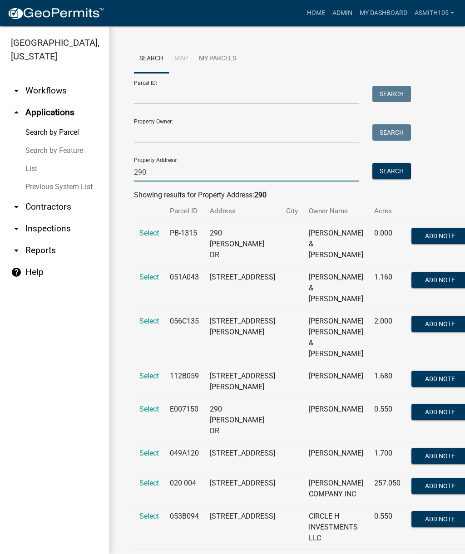
click at [174, 172] on input "290" at bounding box center [246, 172] width 225 height 19
type input "2"
click at [386, 174] on button "Search" at bounding box center [391, 171] width 39 height 16
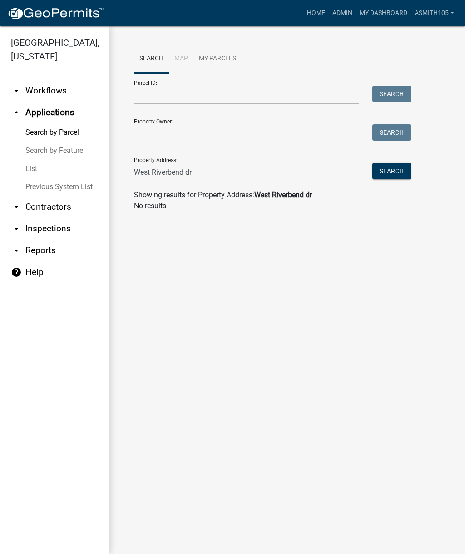
click at [222, 171] on input "West Riverbend dr" at bounding box center [246, 172] width 225 height 19
type input "[GEOGRAPHIC_DATA]"
click at [392, 167] on button "Search" at bounding box center [391, 171] width 39 height 16
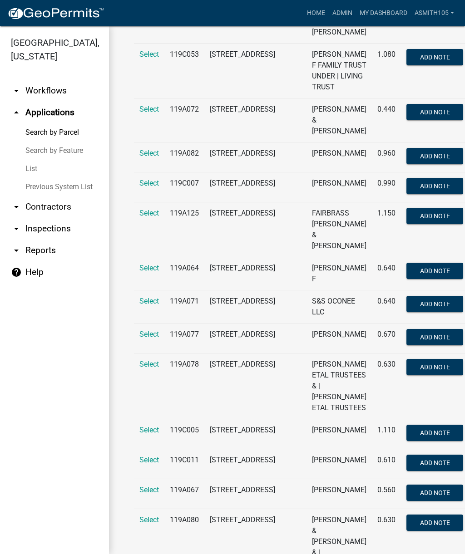
scroll to position [1567, 0]
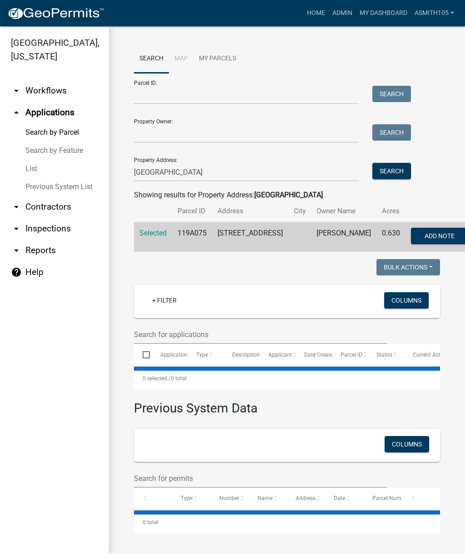
scroll to position [21, 0]
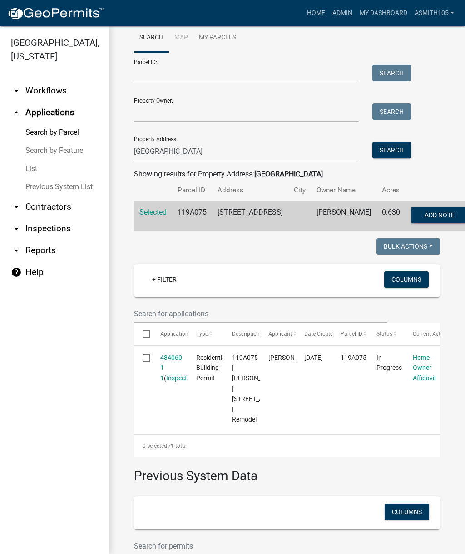
click at [170, 381] on link "484060 1 1" at bounding box center [171, 368] width 22 height 28
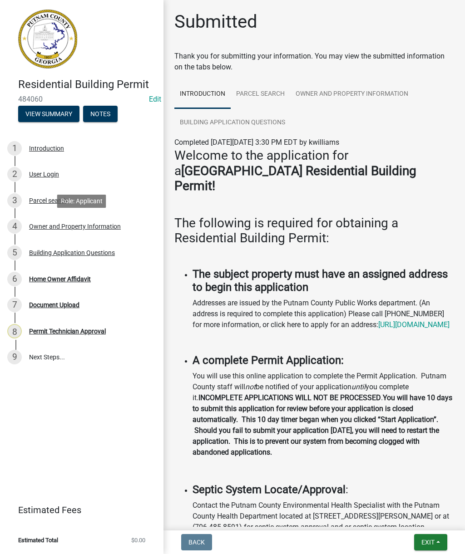
click at [78, 226] on div "Owner and Property Information" at bounding box center [75, 226] width 92 height 6
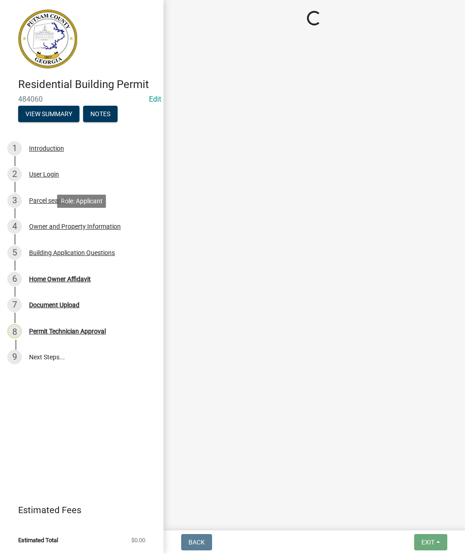
select select "a6b90f04-145f-43dc-a4e6-6d5ec8e28ec9"
select select "83394b22-4a11-496c-8e5c-75ade2e72faf"
select select "469c5908-2854-42d5-89ed-bee7fc26529e"
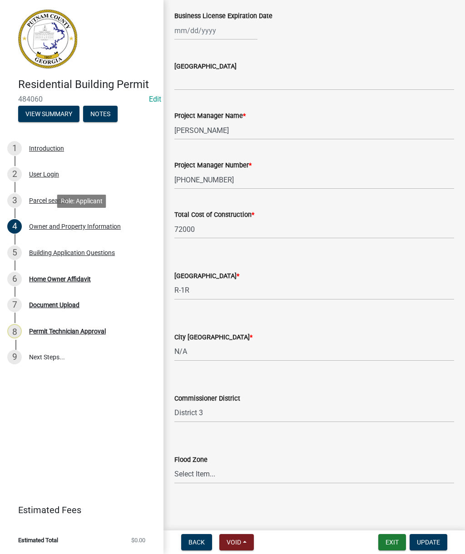
scroll to position [1366, 0]
click at [56, 305] on div "Document Upload" at bounding box center [54, 305] width 50 height 6
click at [47, 306] on div "Document Upload" at bounding box center [54, 305] width 50 height 6
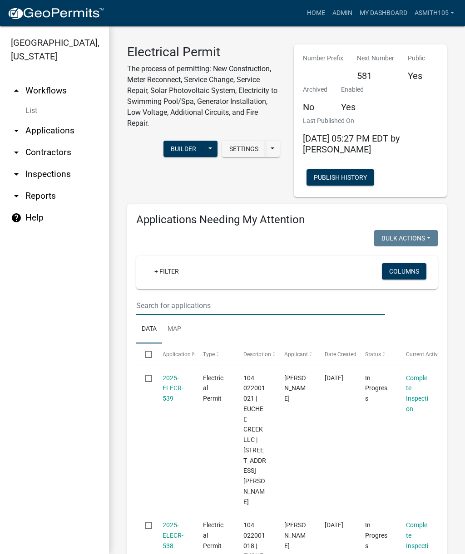
click at [200, 305] on input "text" at bounding box center [260, 305] width 249 height 19
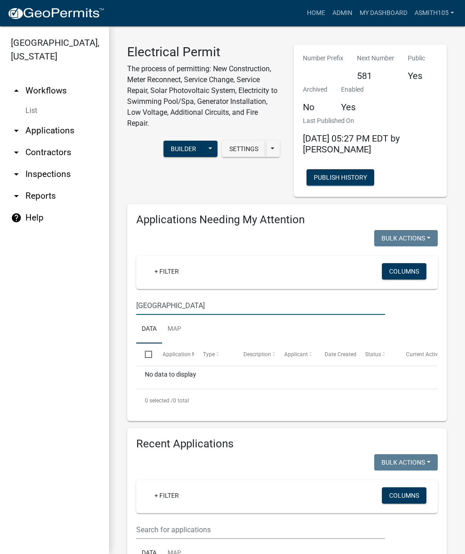
type input "[GEOGRAPHIC_DATA]"
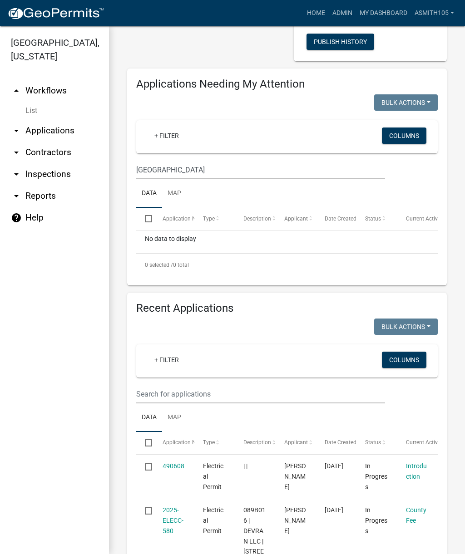
scroll to position [132, 0]
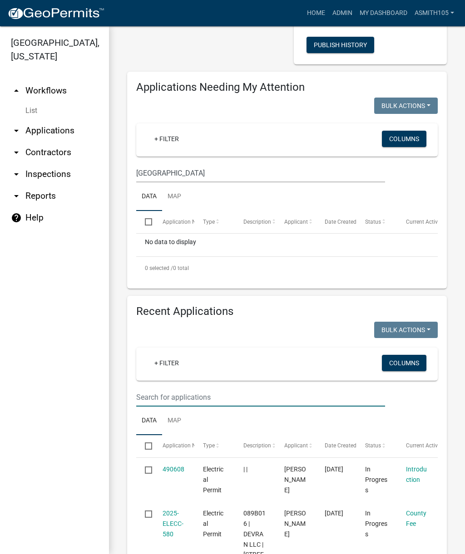
click at [227, 397] on input "text" at bounding box center [260, 397] width 249 height 19
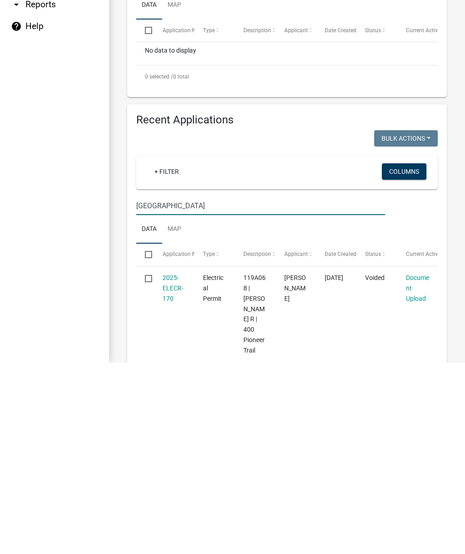
type input "[GEOGRAPHIC_DATA]"
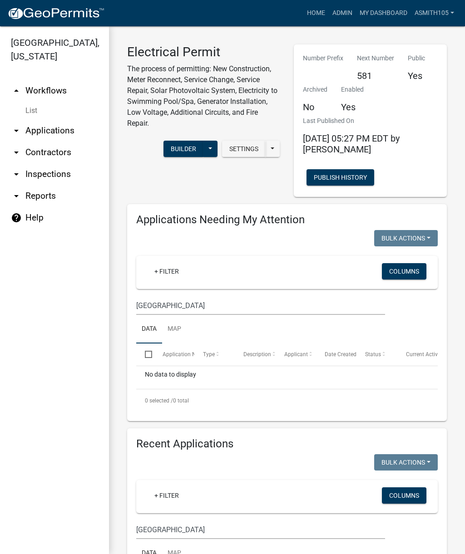
scroll to position [0, 0]
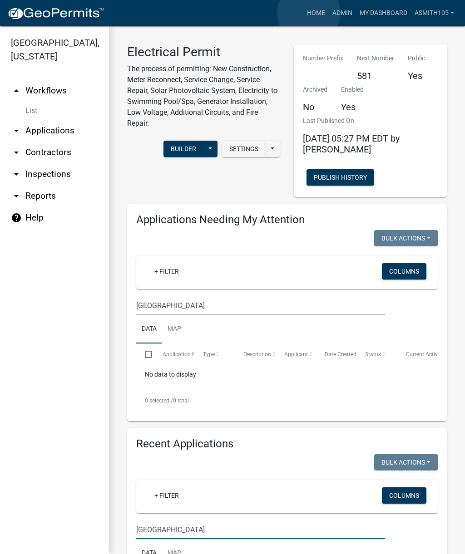
click at [309, 14] on link "Home" at bounding box center [315, 13] width 25 height 17
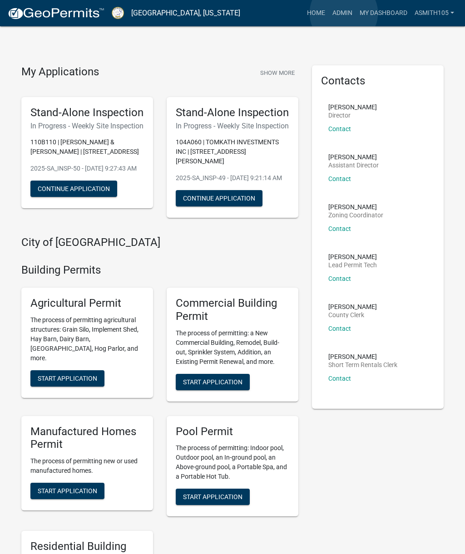
click at [343, 14] on link "Admin" at bounding box center [342, 13] width 27 height 17
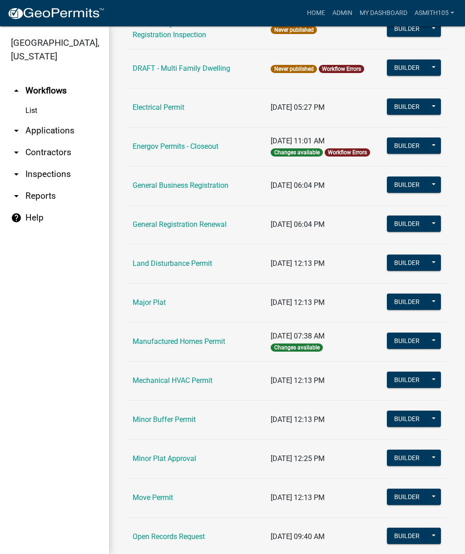
scroll to position [501, 0]
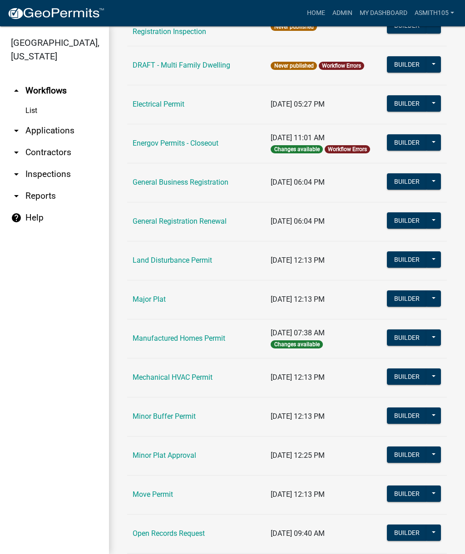
click at [185, 262] on link "Land Disturbance Permit" at bounding box center [171, 260] width 79 height 9
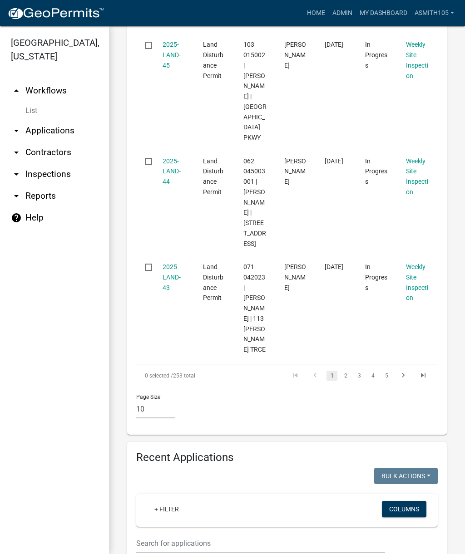
scroll to position [1200, 0]
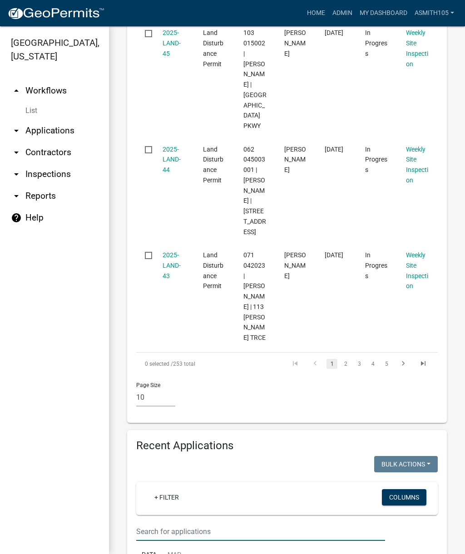
click at [223, 522] on input "text" at bounding box center [260, 531] width 249 height 19
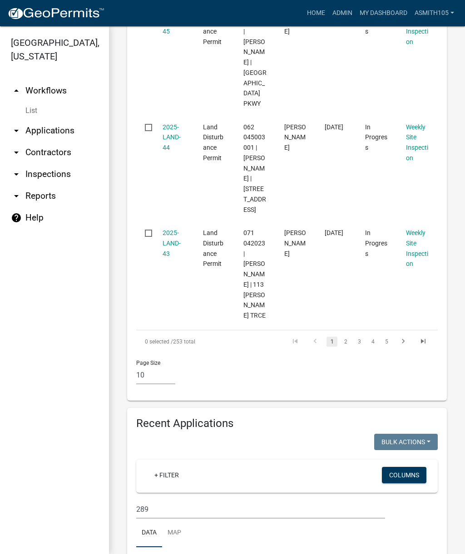
scroll to position [1221, 0]
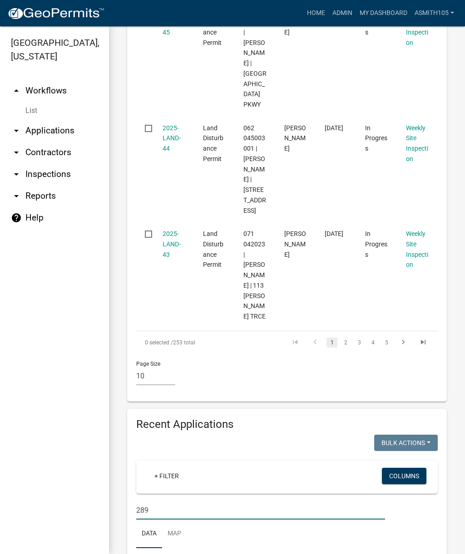
click at [208, 501] on input "289" at bounding box center [260, 510] width 249 height 19
type input "2"
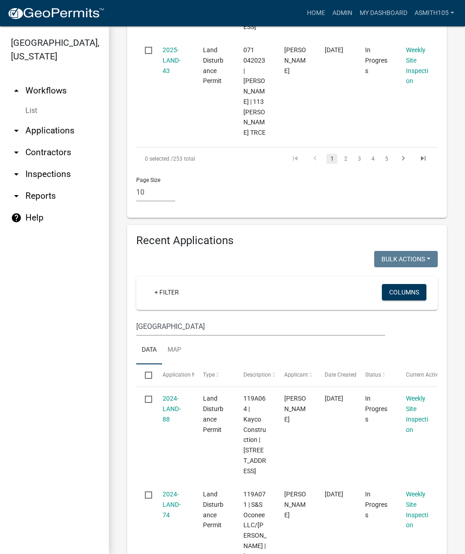
scroll to position [1404, 0]
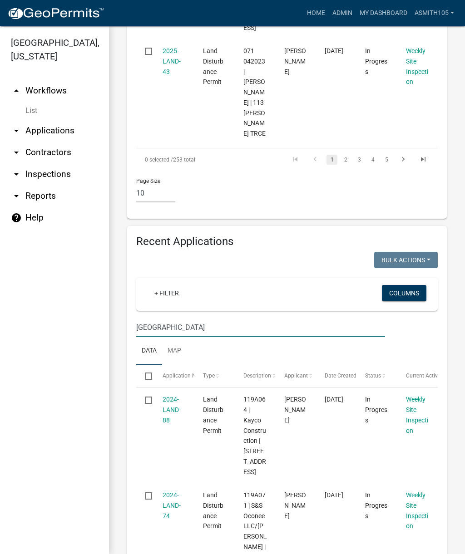
type input "[GEOGRAPHIC_DATA]"
click at [170, 491] on link "2024-LAND-74" at bounding box center [171, 505] width 18 height 28
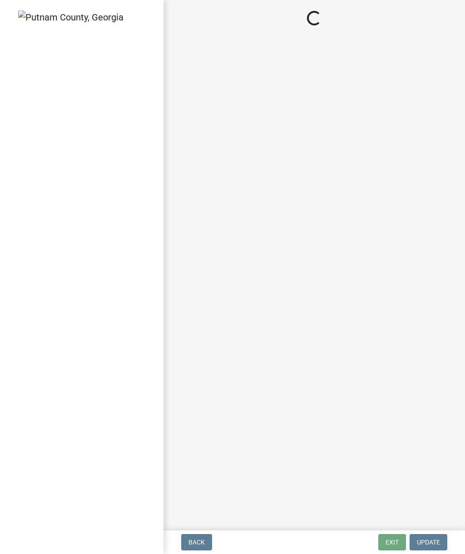
select select "af3c6edf-34d7-49be-824e-99d5d0a3954f"
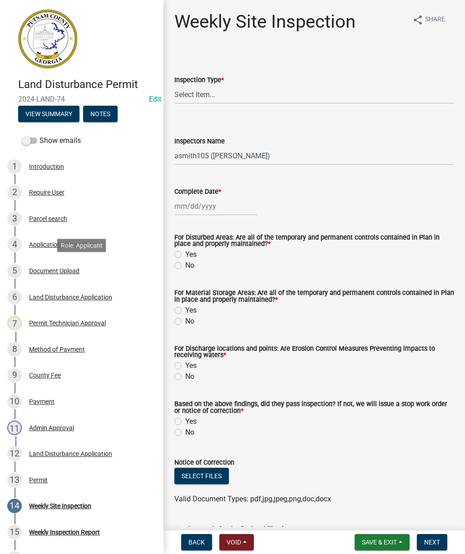
click at [56, 273] on div "Document Upload" at bounding box center [54, 271] width 50 height 6
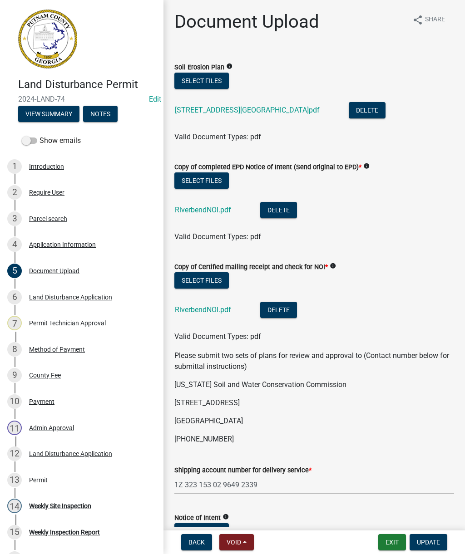
click at [237, 112] on link "[STREET_ADDRESS][GEOGRAPHIC_DATA]pdf" at bounding box center [247, 110] width 145 height 9
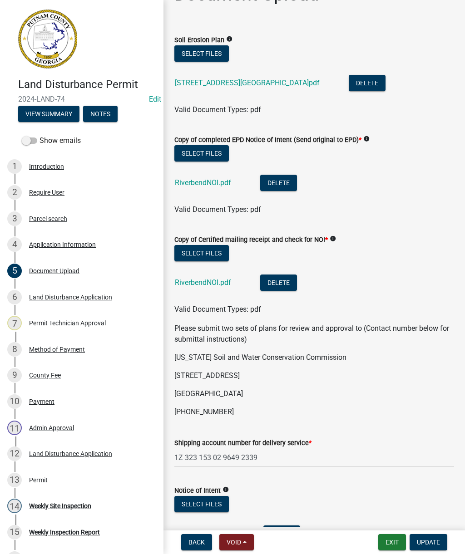
scroll to position [42, 0]
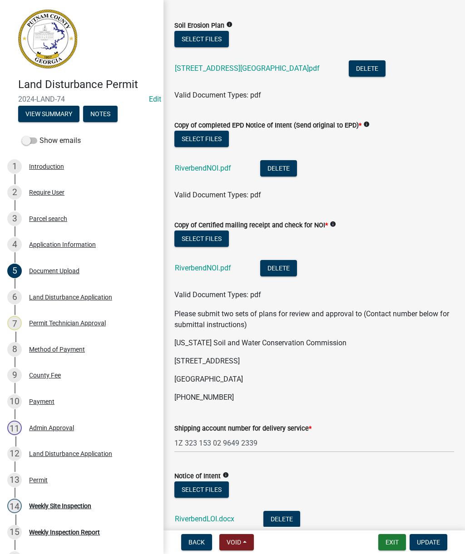
click at [206, 268] on link "RiverbendNOI.pdf" at bounding box center [203, 268] width 56 height 9
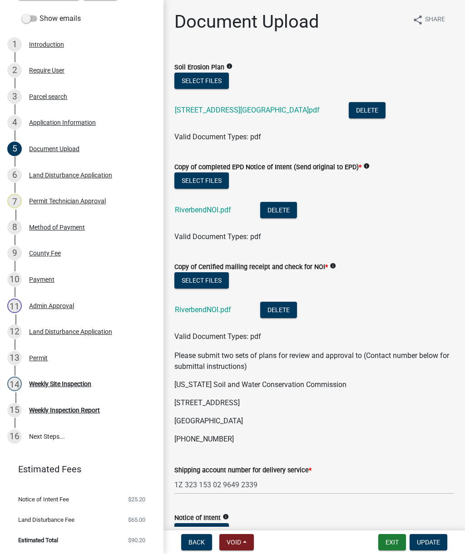
scroll to position [122, 0]
click at [79, 334] on div "Land Disturbance Application" at bounding box center [70, 332] width 83 height 6
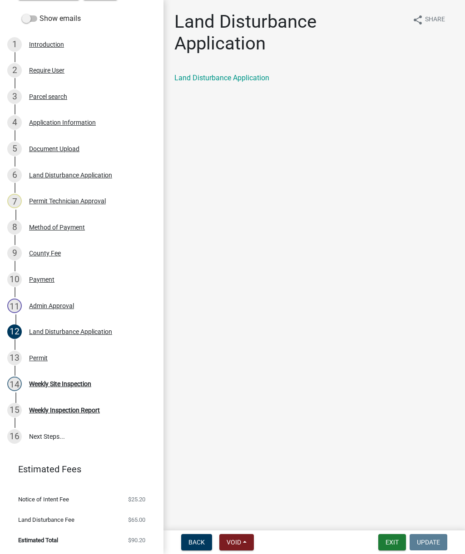
click at [231, 78] on link "Land Disturbance Application" at bounding box center [221, 78] width 95 height 9
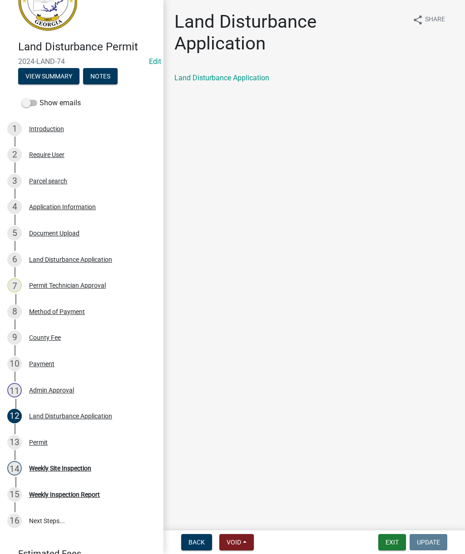
scroll to position [29, 0]
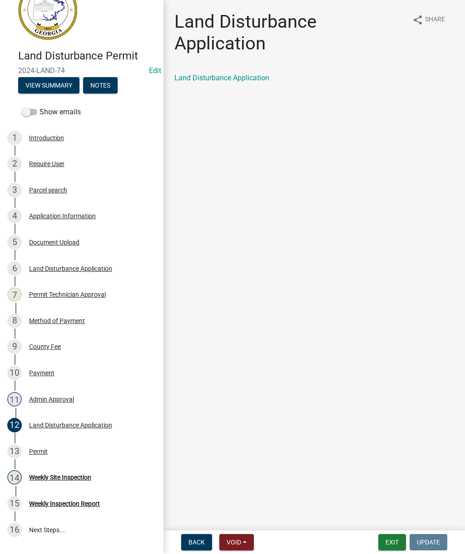
click at [58, 241] on div "Document Upload" at bounding box center [54, 242] width 50 height 6
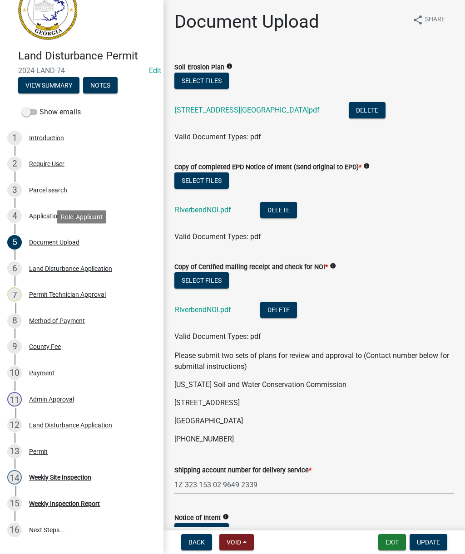
click at [240, 111] on link "[STREET_ADDRESS][GEOGRAPHIC_DATA]pdf" at bounding box center [247, 110] width 145 height 9
click at [257, 107] on link "[STREET_ADDRESS][GEOGRAPHIC_DATA]pdf" at bounding box center [247, 110] width 145 height 9
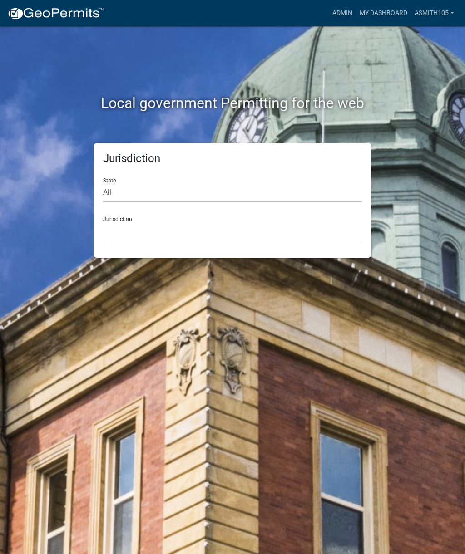
click at [177, 185] on select "All [US_STATE] [US_STATE] [US_STATE] [US_STATE] [US_STATE] [US_STATE] [US_STATE…" at bounding box center [232, 192] width 259 height 19
select select "[US_STATE]"
click at [184, 231] on select "[GEOGRAPHIC_DATA], [US_STATE][PERSON_NAME][GEOGRAPHIC_DATA], [US_STATE][PERSON_…" at bounding box center [232, 231] width 259 height 19
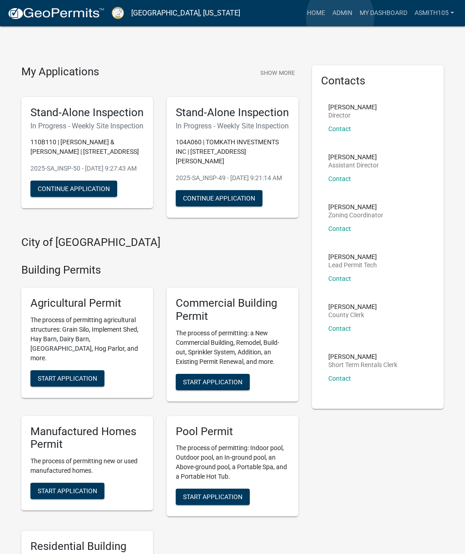
click at [340, 17] on link "Admin" at bounding box center [342, 13] width 27 height 17
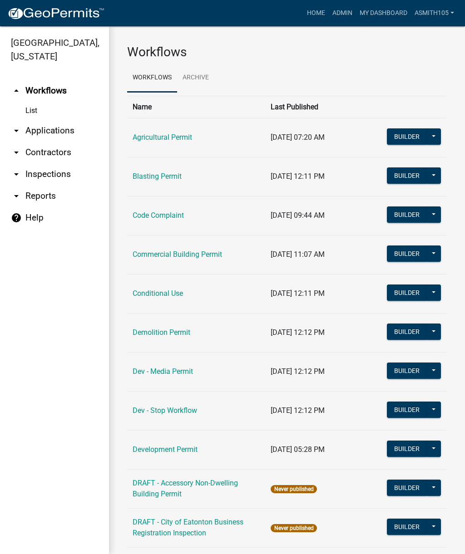
click at [55, 131] on link "arrow_drop_down Applications" at bounding box center [54, 131] width 109 height 22
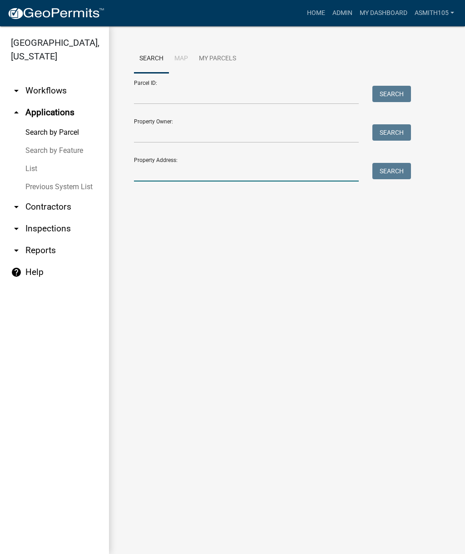
click at [207, 168] on input "Property Address:" at bounding box center [246, 172] width 225 height 19
click at [390, 175] on button "Search" at bounding box center [391, 171] width 39 height 16
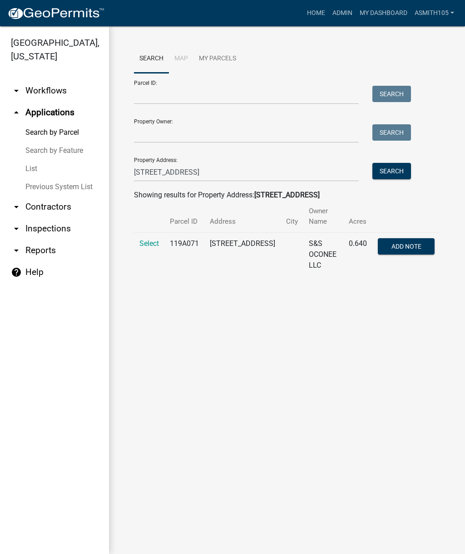
click at [149, 243] on span "Select" at bounding box center [149, 243] width 20 height 9
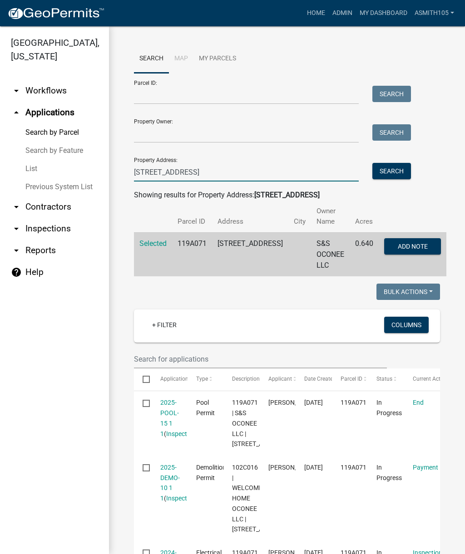
click at [260, 168] on input "298 West River Bend Drive" at bounding box center [246, 172] width 225 height 19
click at [260, 174] on input "298 West River Bend Drive" at bounding box center [246, 172] width 225 height 19
type input "298"
type input "382 twin bridges"
click at [390, 170] on button "Search" at bounding box center [391, 171] width 39 height 16
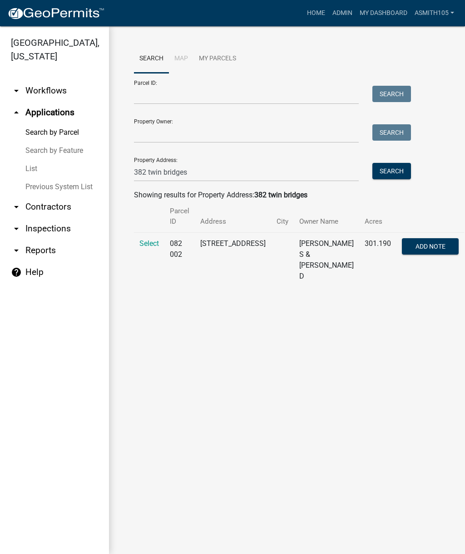
click at [148, 242] on span "Select" at bounding box center [149, 243] width 20 height 9
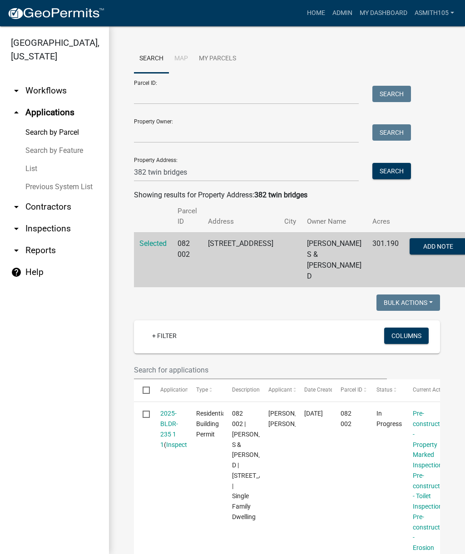
click at [168, 415] on link "2025-BLDR-235 1 1" at bounding box center [169, 429] width 18 height 38
